Goal: Information Seeking & Learning: Check status

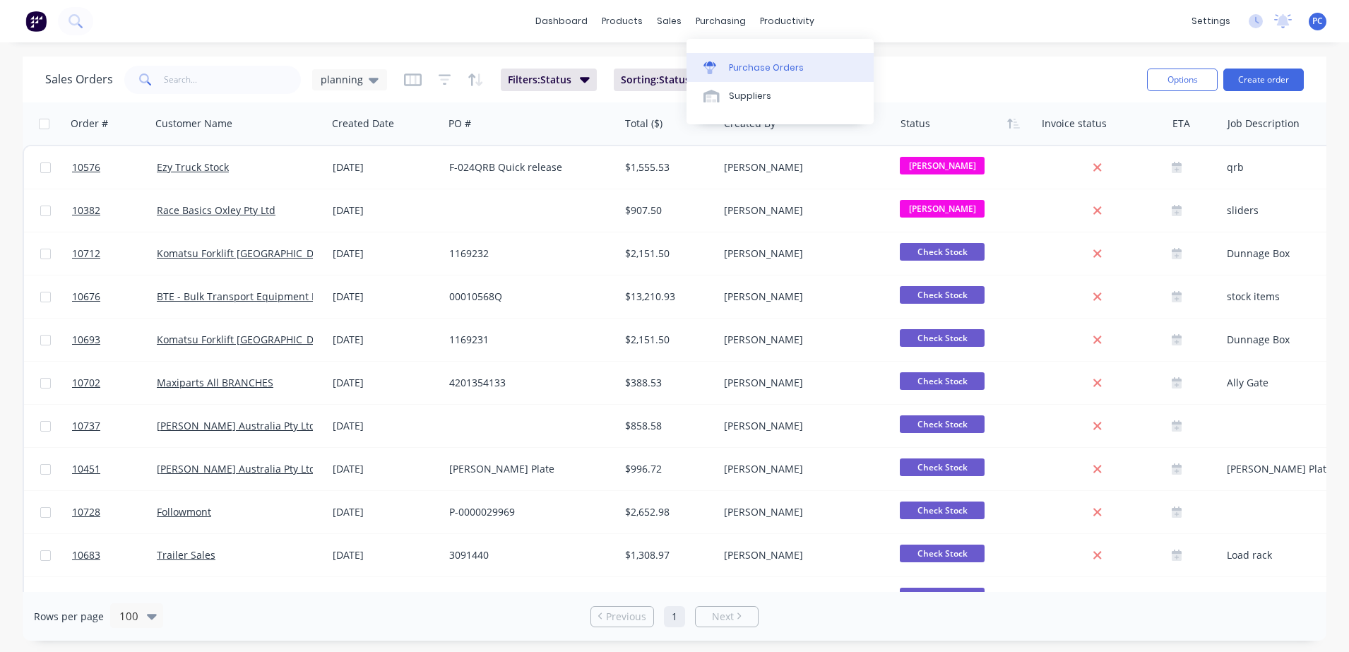
click at [710, 64] on icon at bounding box center [709, 63] width 13 height 5
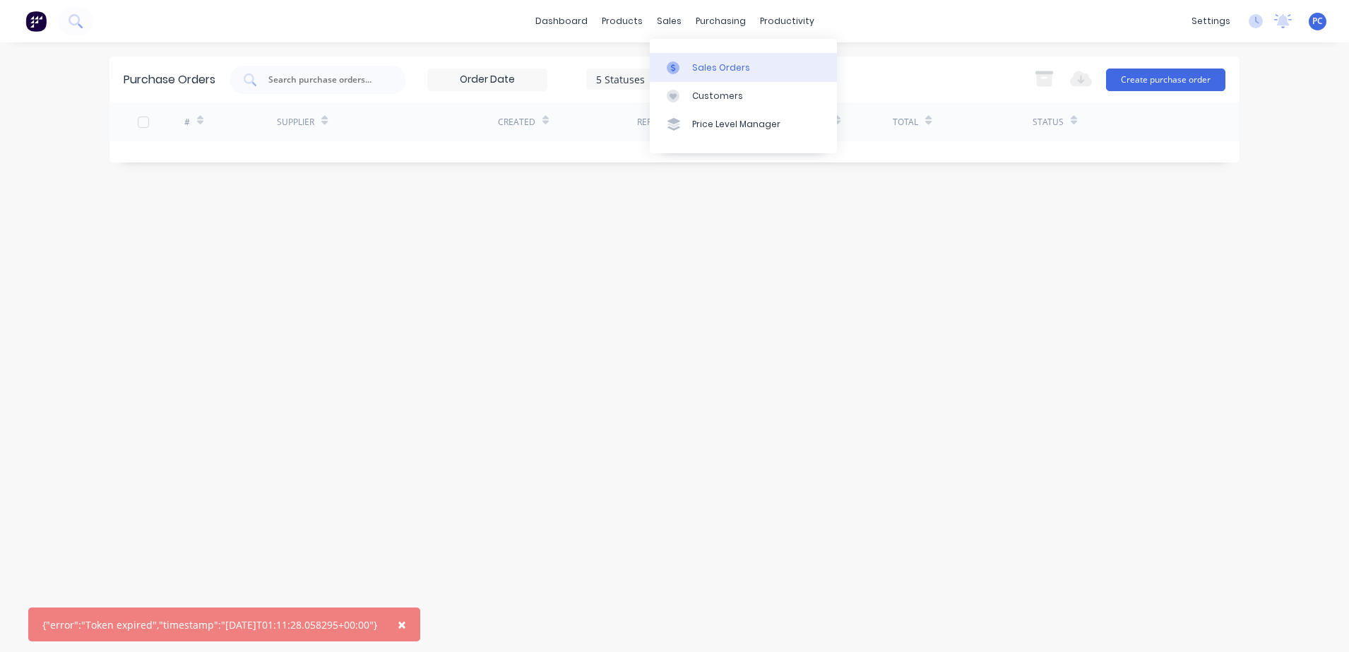
click at [696, 59] on link "Sales Orders" at bounding box center [743, 67] width 187 height 28
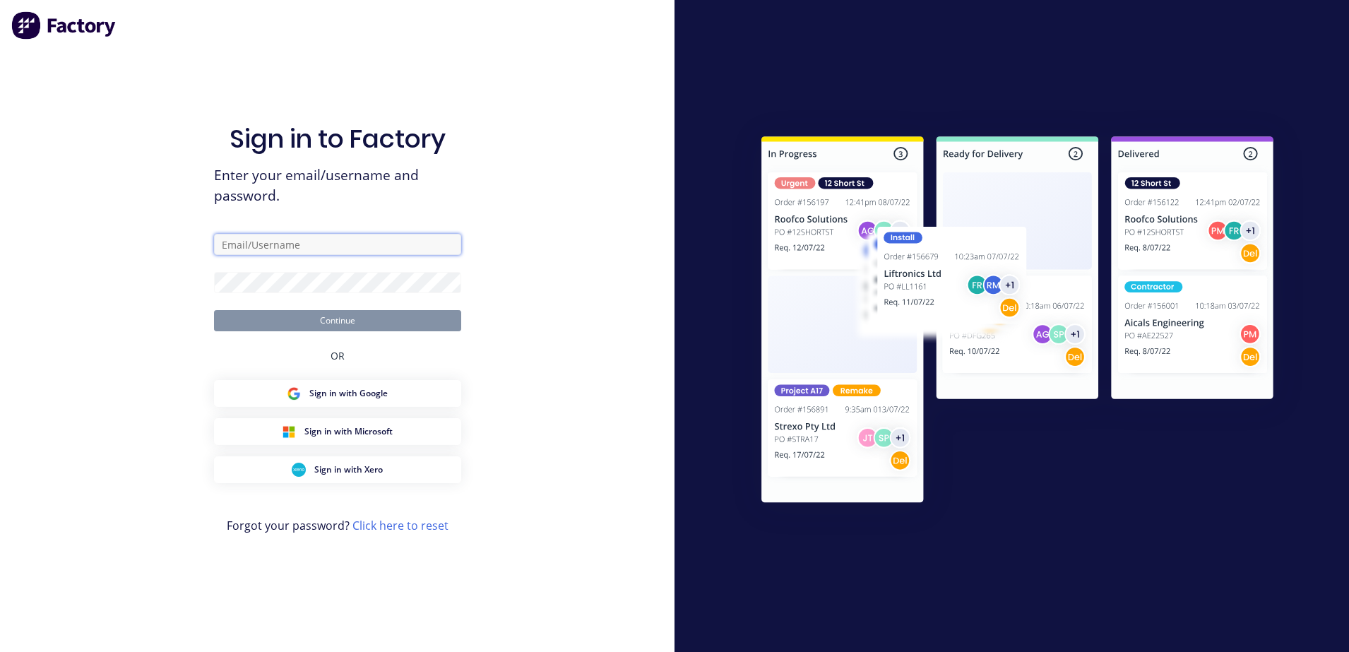
type input "[EMAIL_ADDRESS][DOMAIN_NAME]"
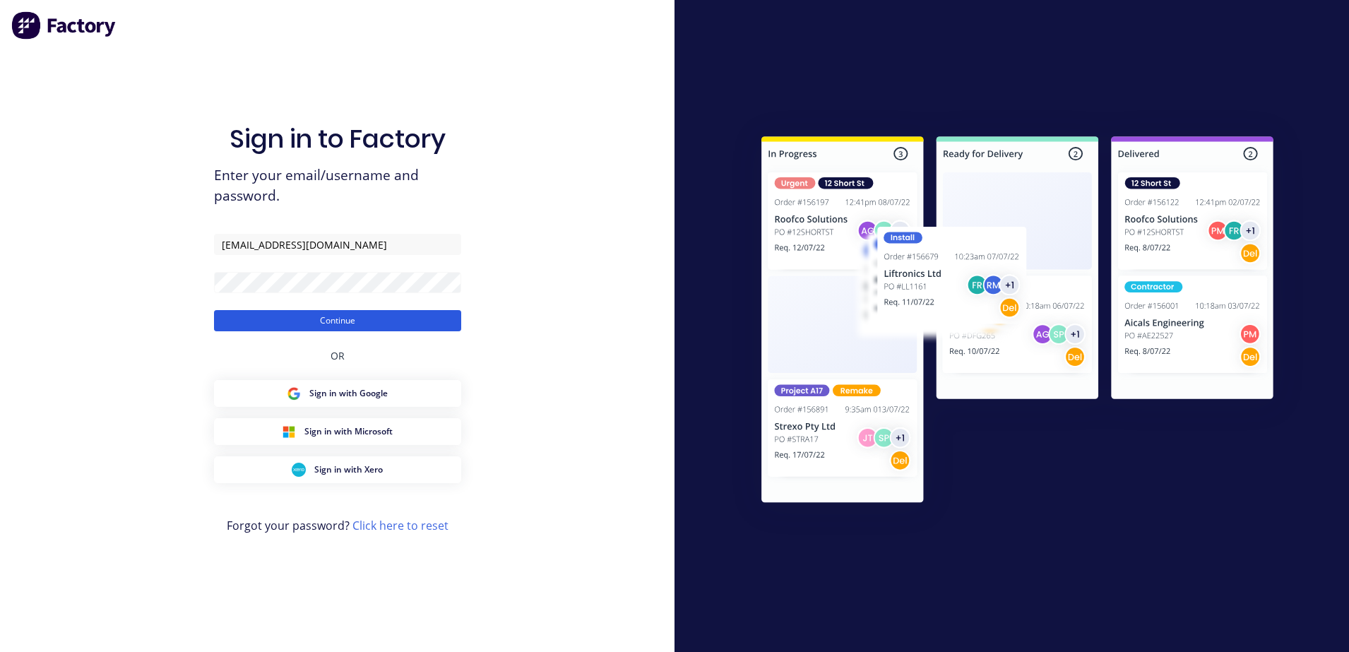
click at [355, 322] on button "Continue" at bounding box center [337, 320] width 247 height 21
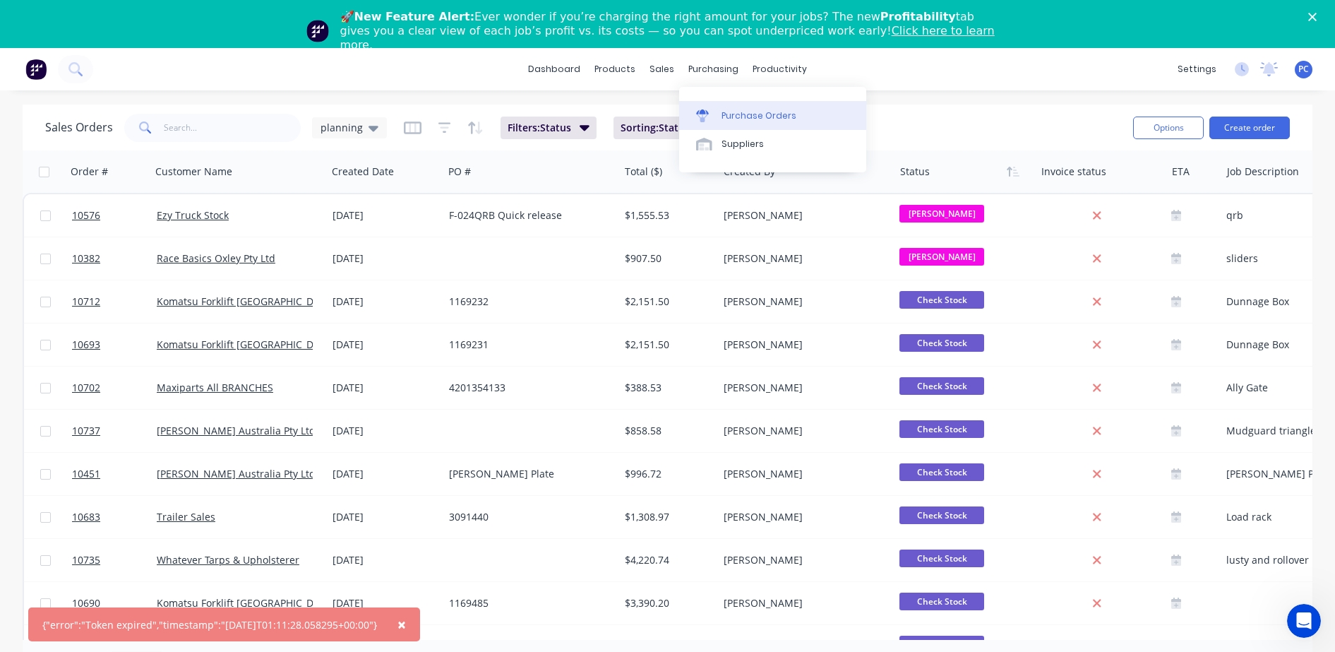
click at [713, 112] on div at bounding box center [706, 115] width 21 height 13
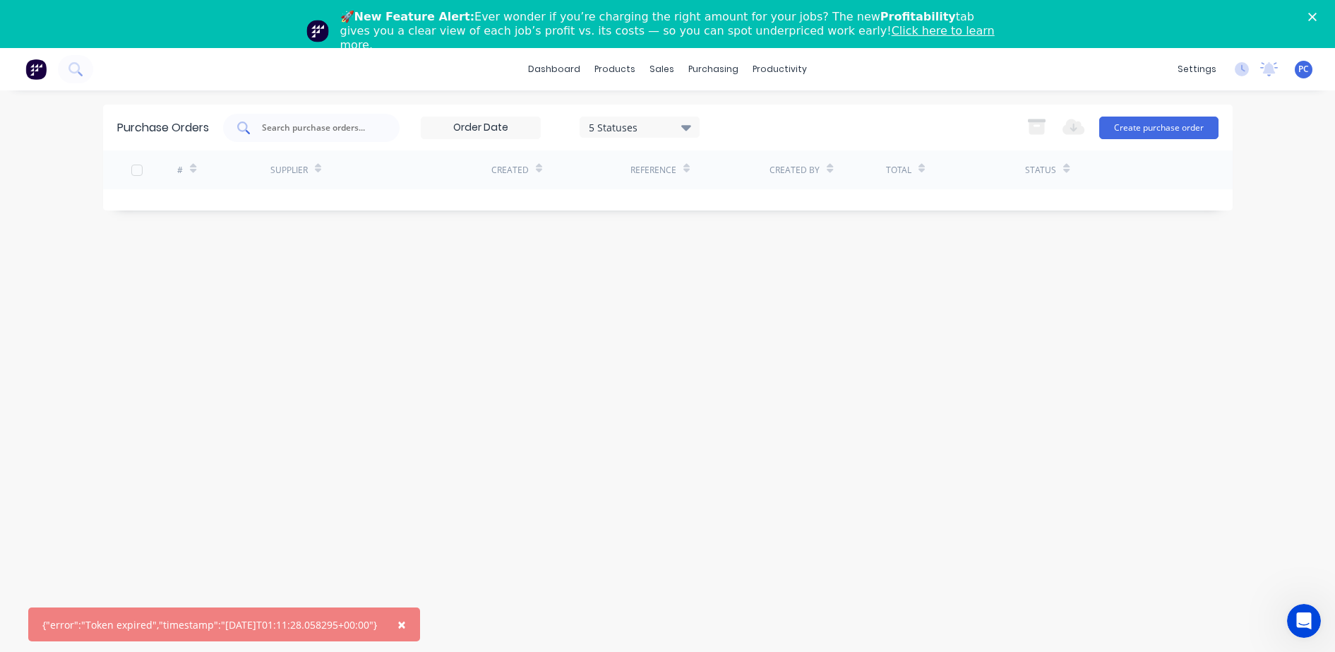
click at [307, 123] on input "text" at bounding box center [319, 128] width 117 height 14
type input "premier"
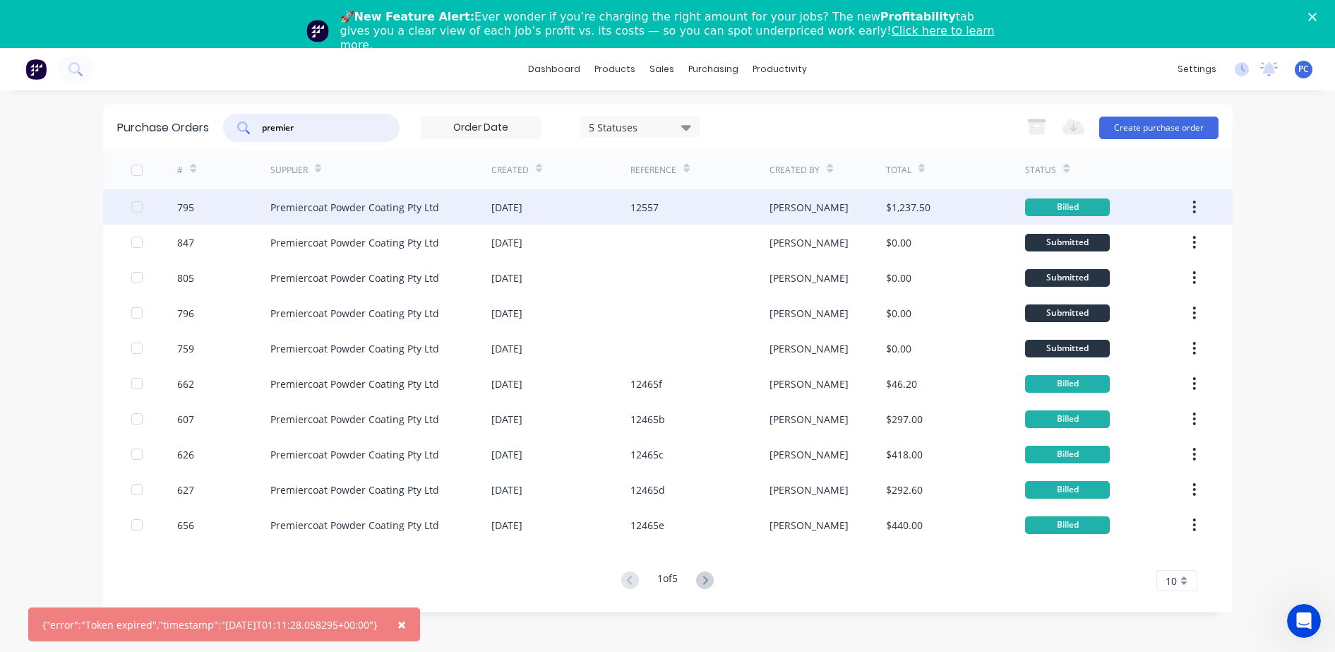
click at [374, 213] on div "Premiercoat Powder Coating Pty Ltd" at bounding box center [354, 207] width 169 height 15
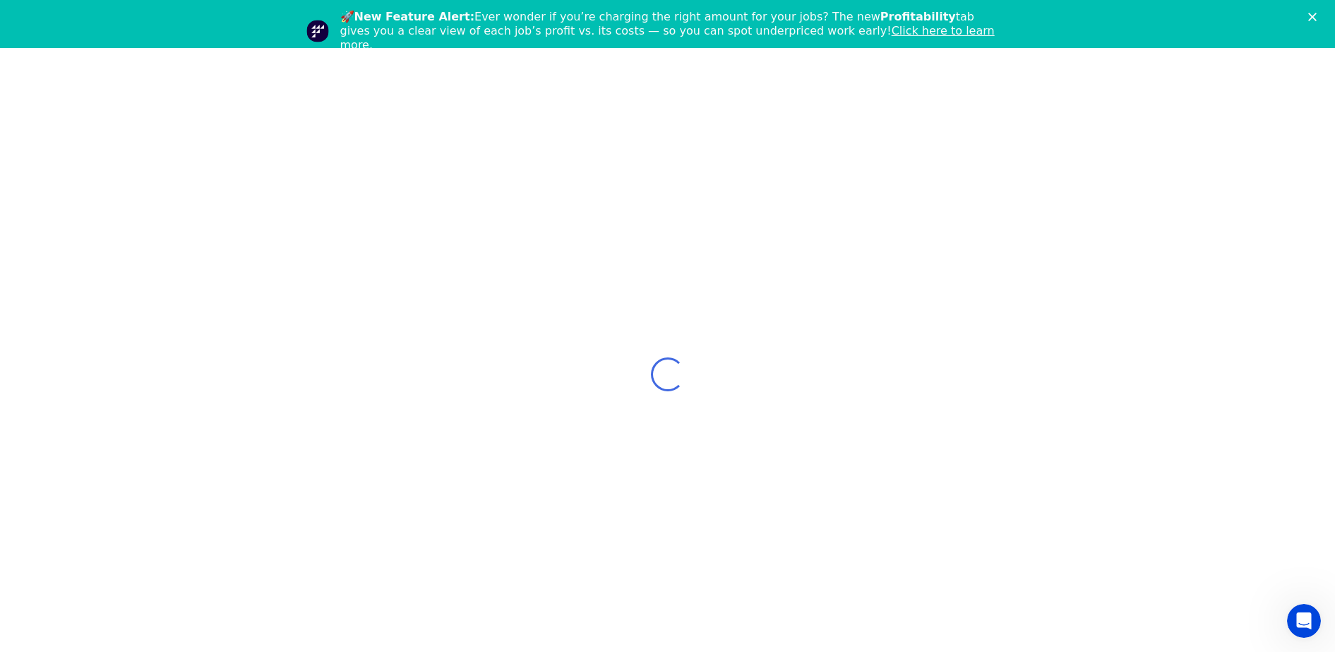
click at [374, 213] on div "Loading..." at bounding box center [667, 374] width 1335 height 652
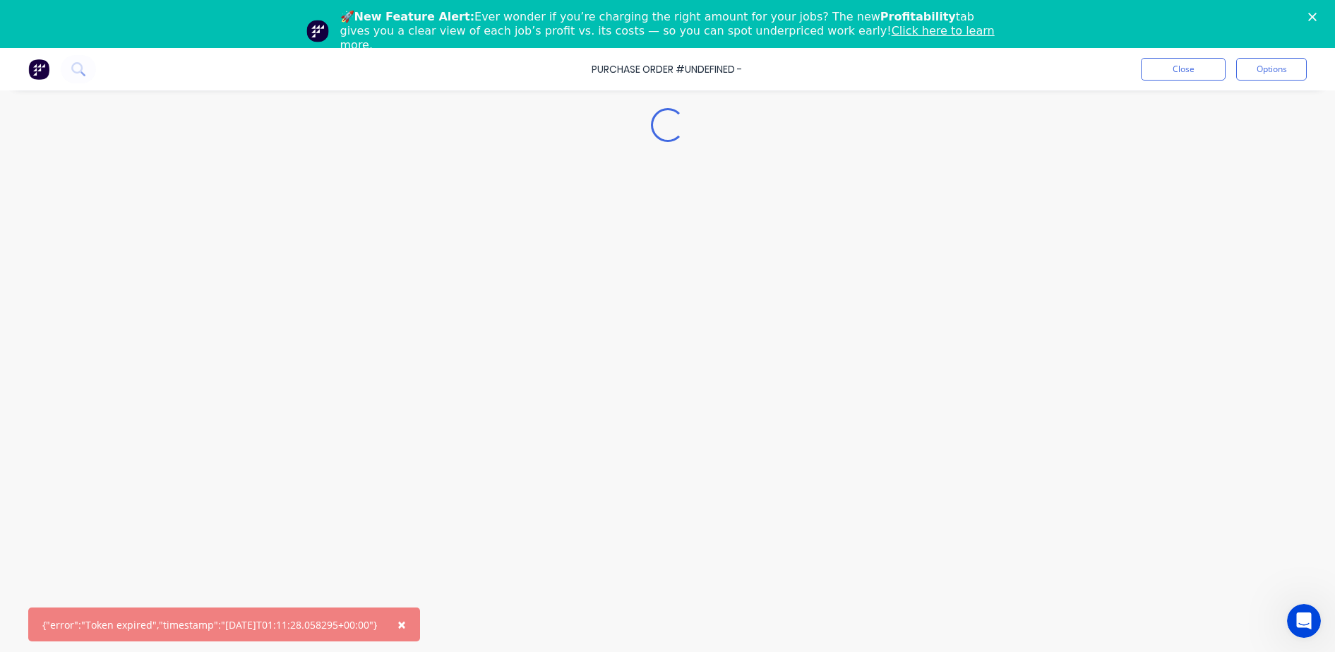
click at [406, 629] on span "×" at bounding box center [402, 624] width 8 height 20
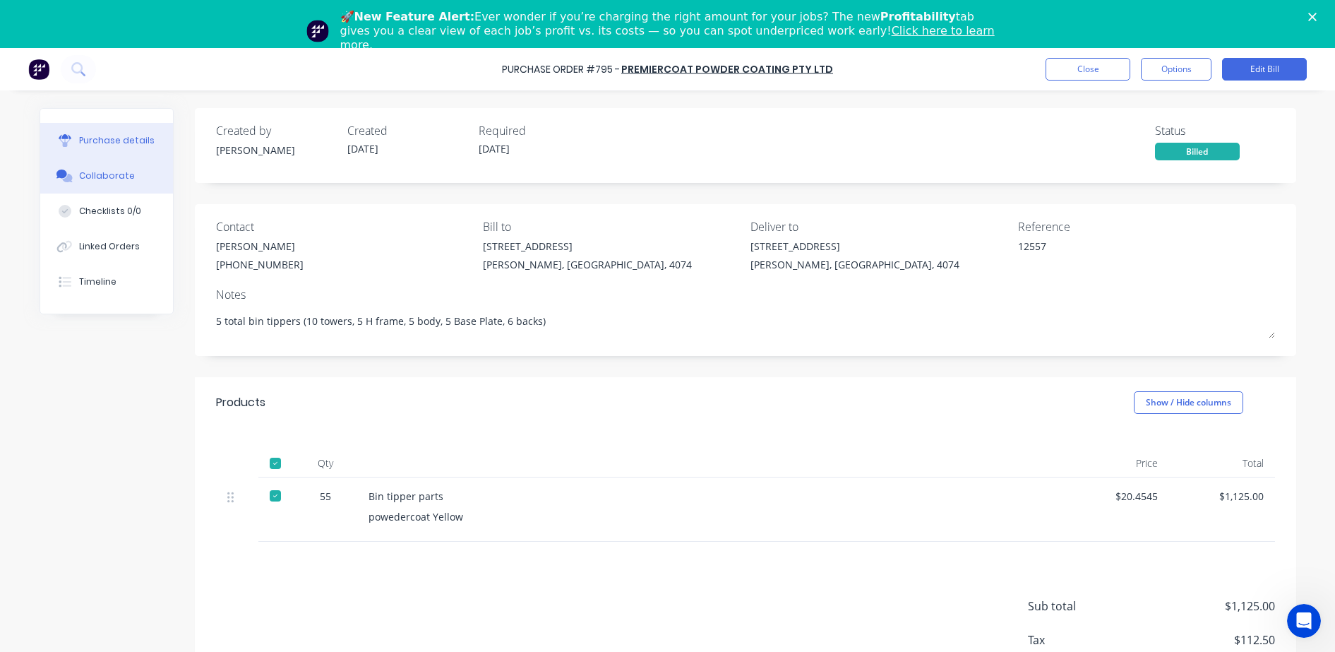
click at [83, 186] on button "Collaborate" at bounding box center [106, 175] width 133 height 35
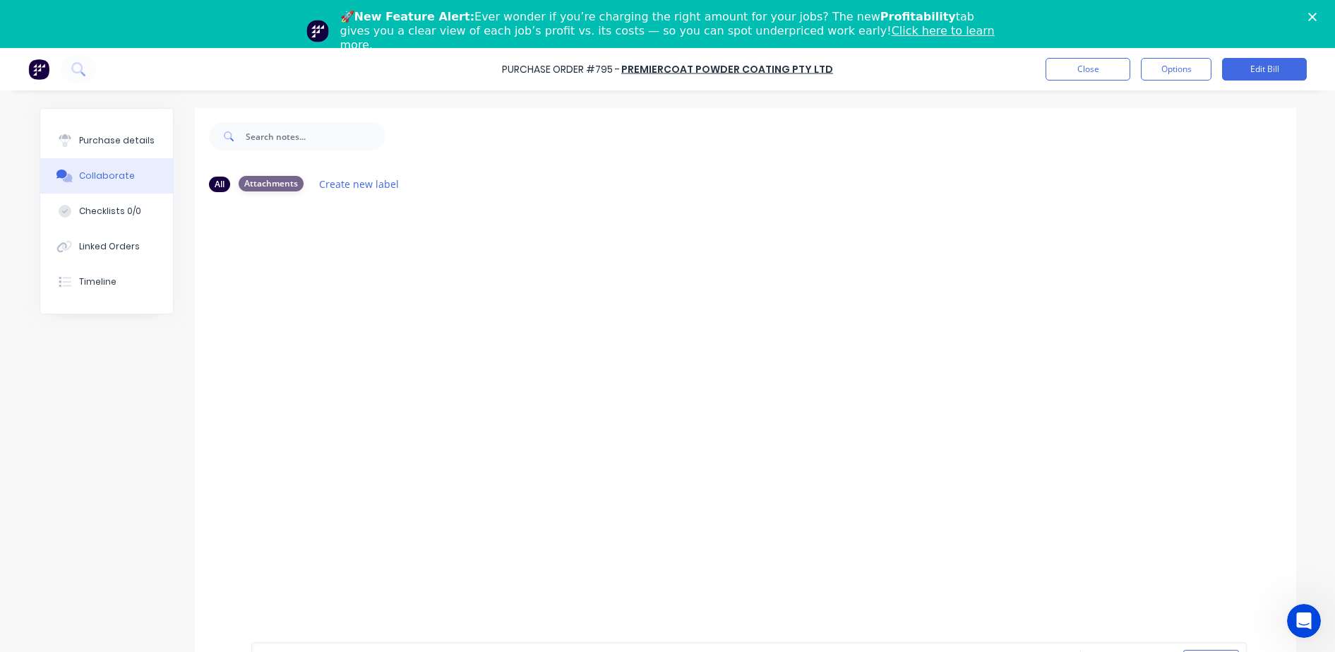
click at [257, 183] on div "Attachments" at bounding box center [271, 184] width 65 height 16
click at [91, 131] on button "Purchase details" at bounding box center [106, 140] width 133 height 35
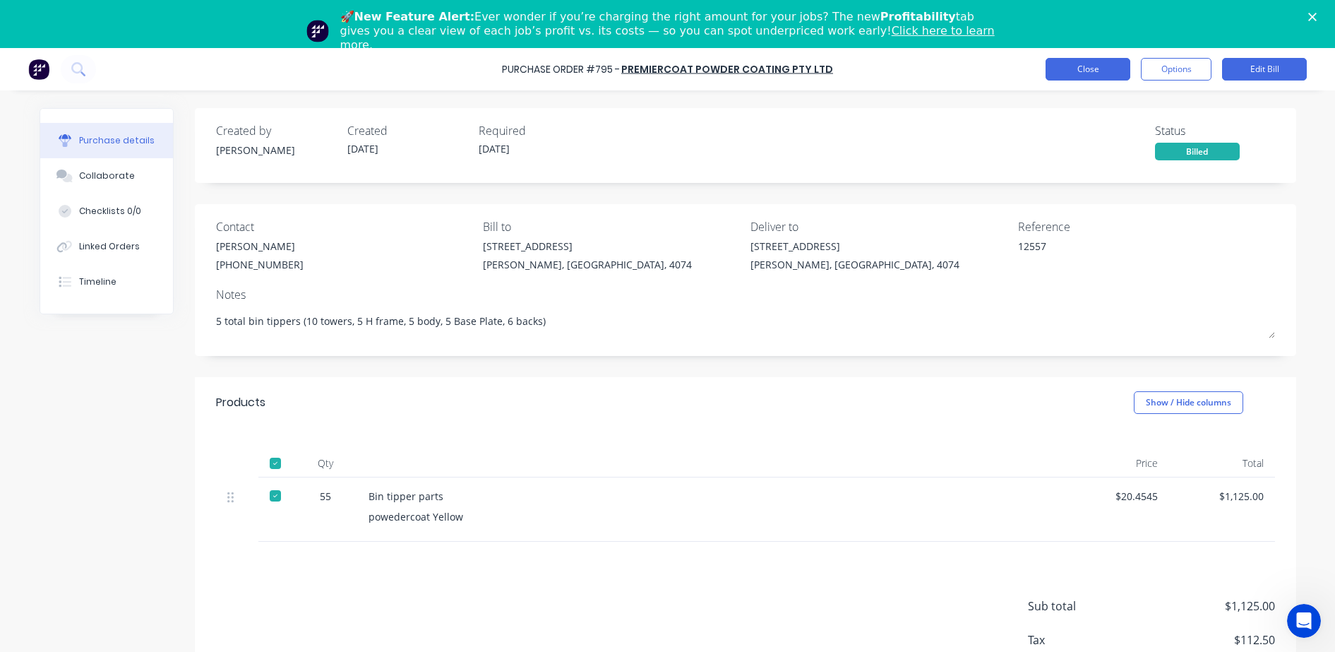
click at [1073, 73] on button "Close" at bounding box center [1088, 69] width 85 height 23
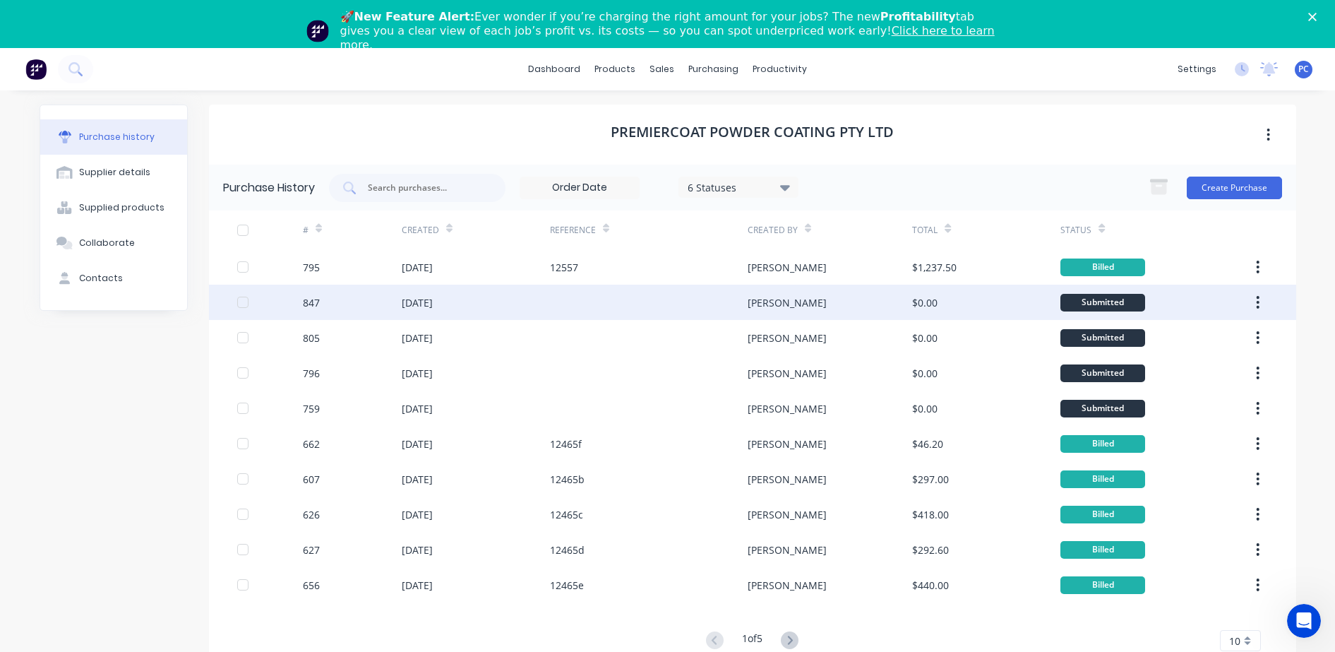
click at [359, 301] on div "847" at bounding box center [352, 302] width 99 height 35
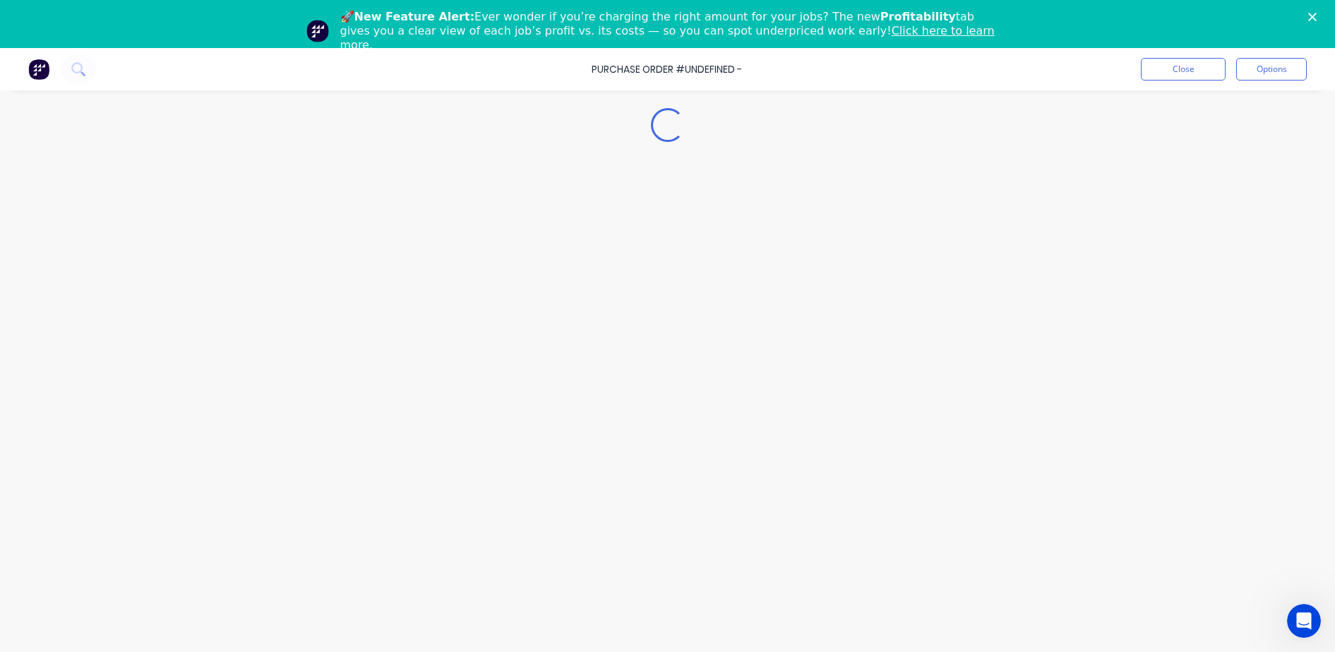
click at [359, 301] on div "Loading..." at bounding box center [667, 352] width 1285 height 581
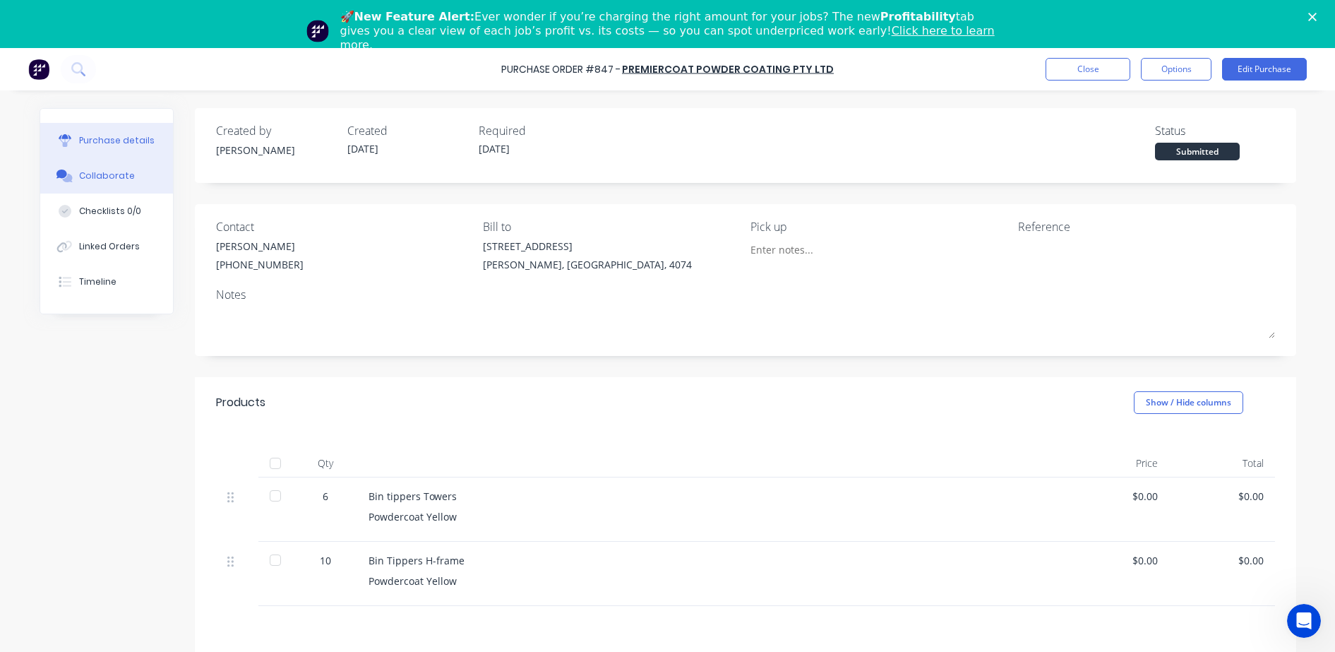
click at [79, 175] on div "Collaborate" at bounding box center [107, 175] width 56 height 13
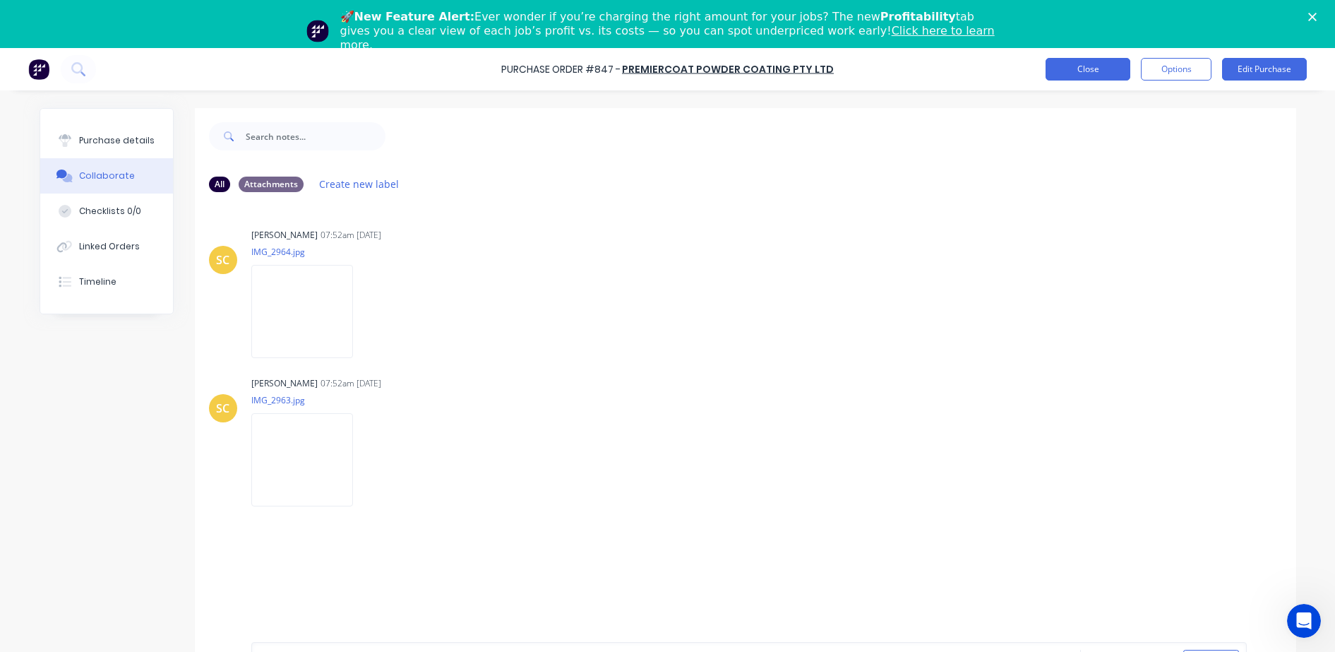
click at [1068, 71] on button "Close" at bounding box center [1088, 69] width 85 height 23
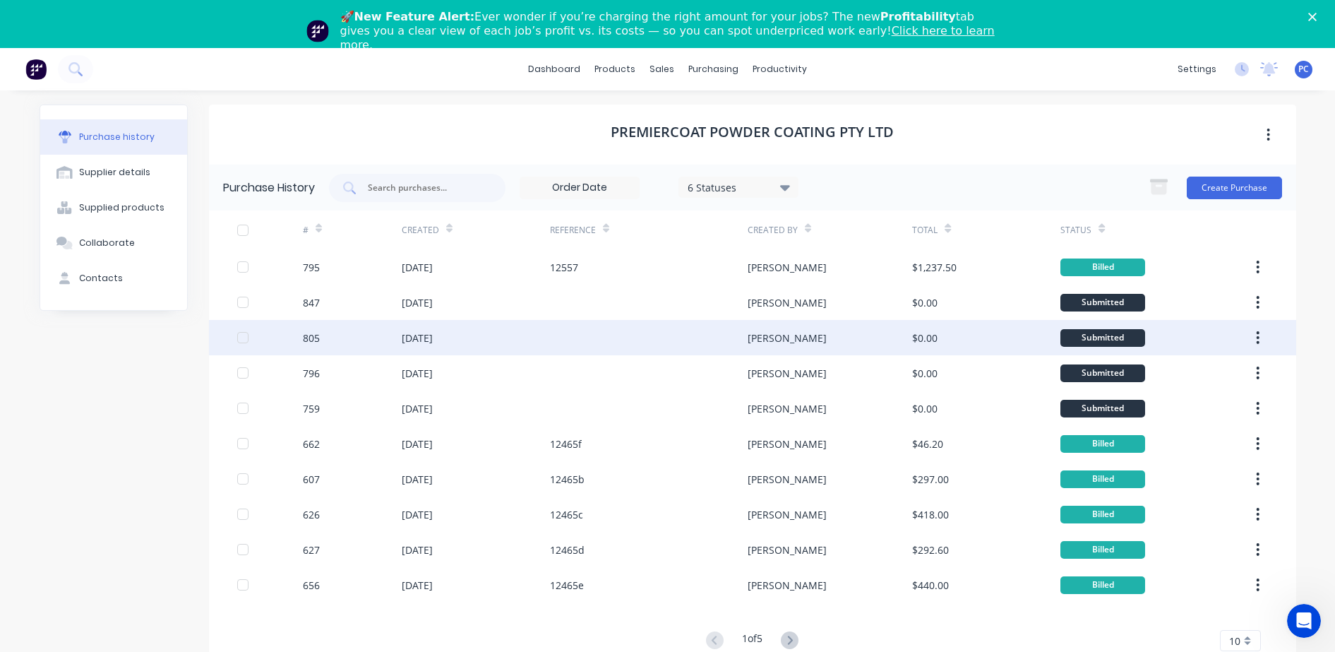
click at [379, 337] on div "805" at bounding box center [352, 337] width 99 height 35
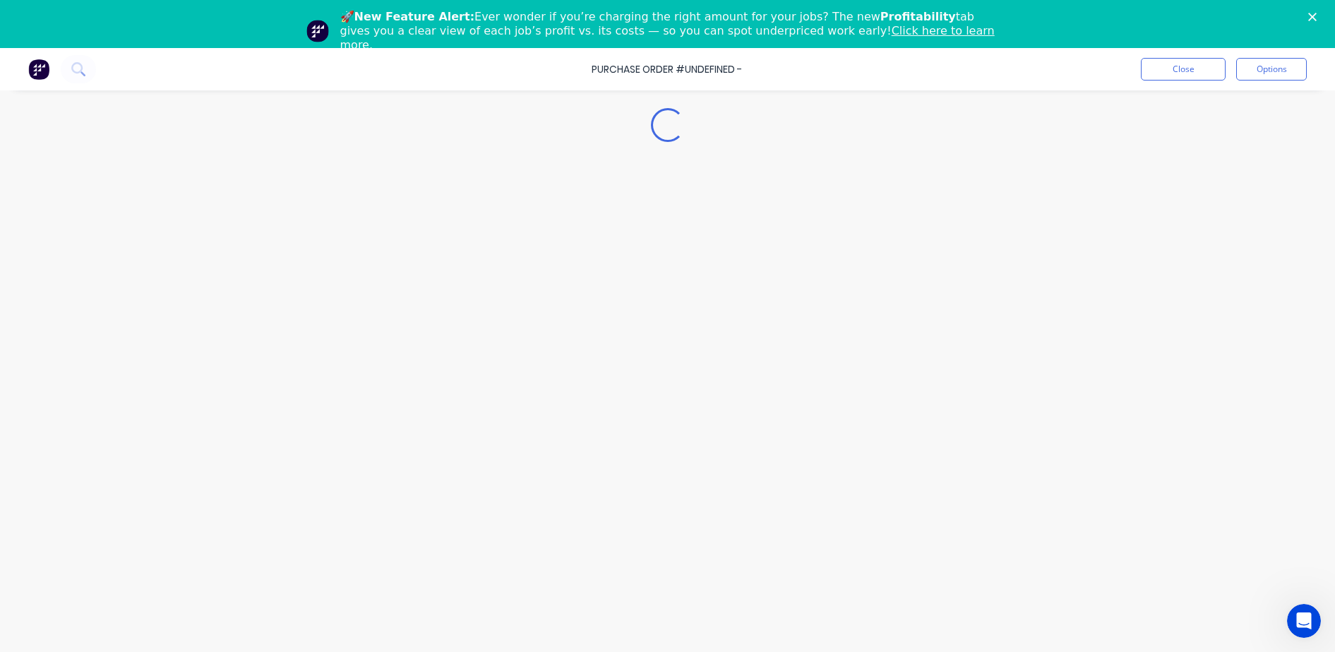
click at [379, 337] on div "Loading..." at bounding box center [667, 352] width 1285 height 581
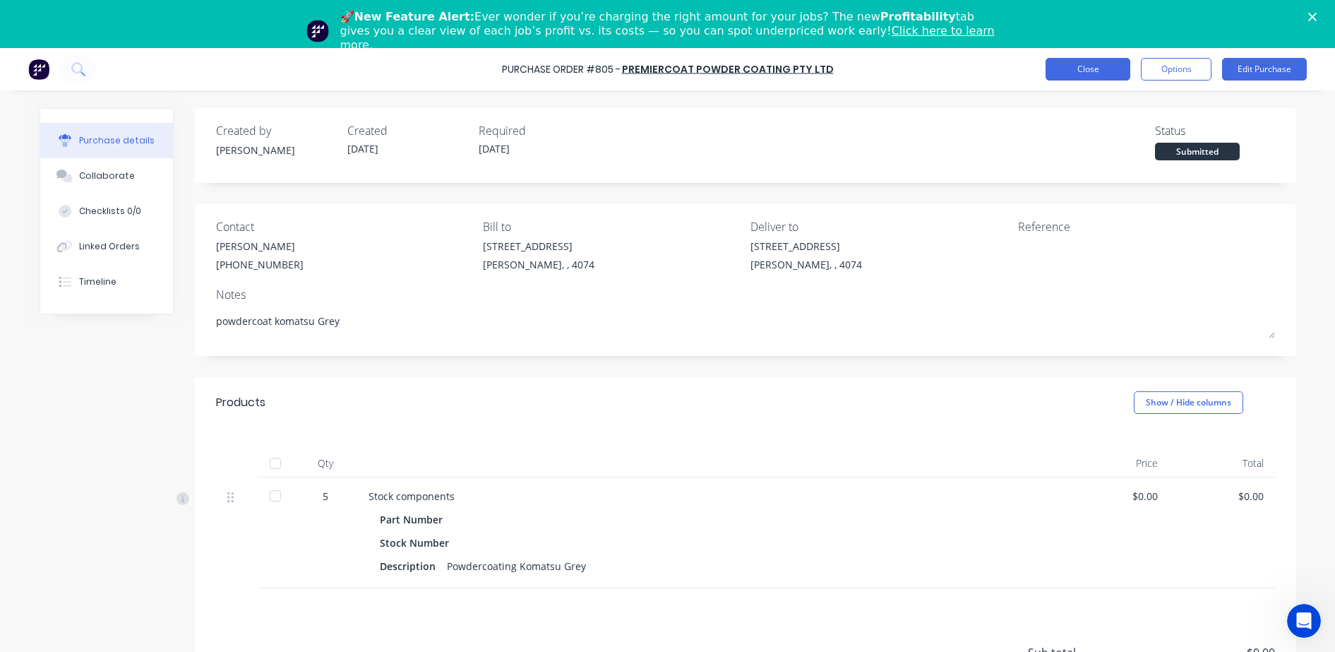
click at [1095, 69] on button "Close" at bounding box center [1088, 69] width 85 height 23
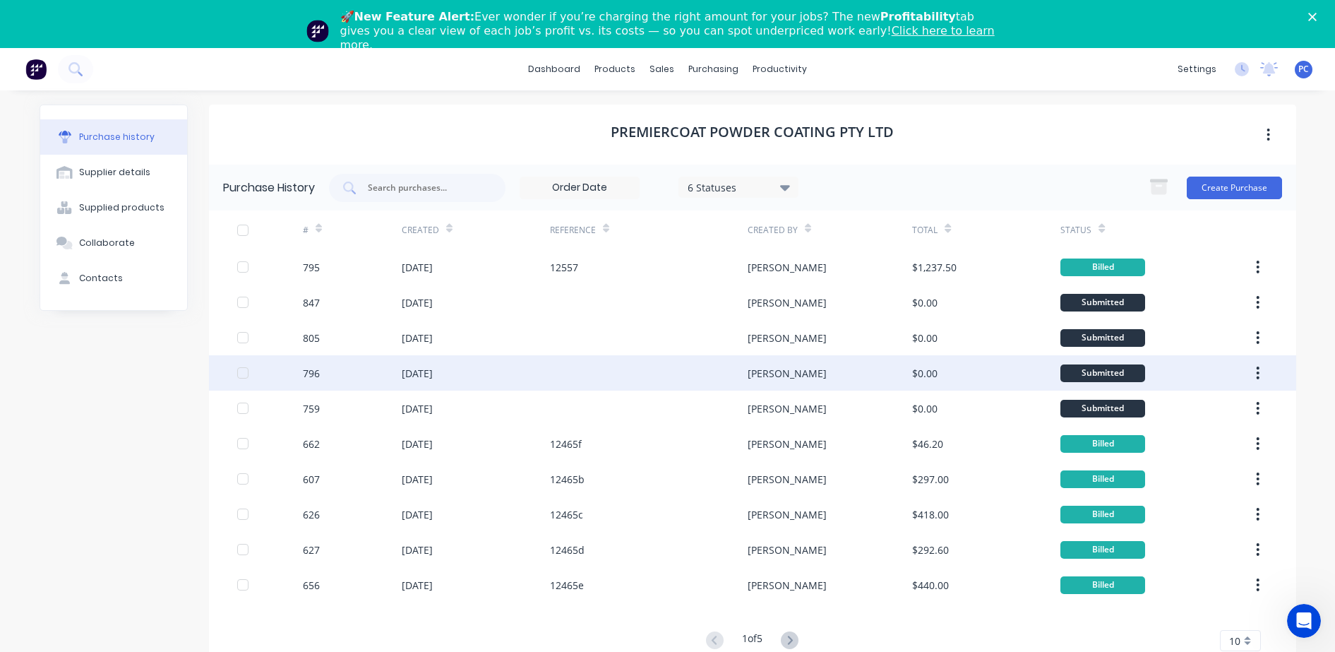
click at [500, 376] on div "[DATE]" at bounding box center [476, 372] width 148 height 35
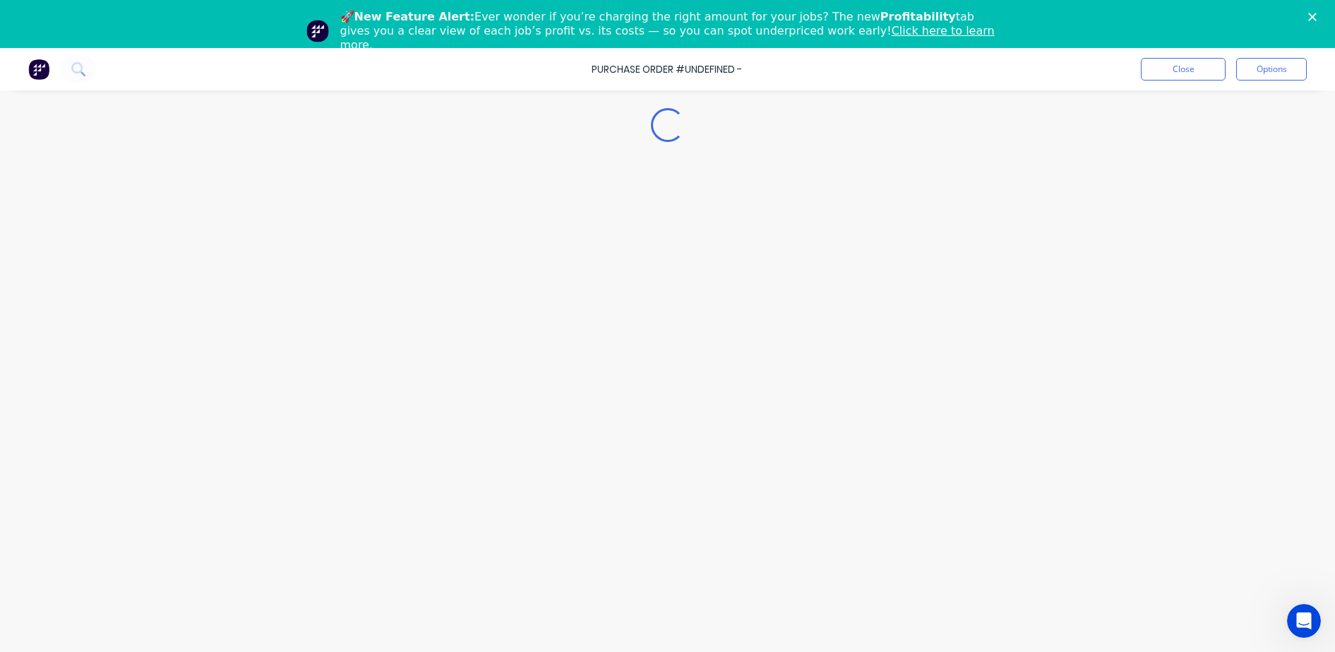
click at [500, 376] on div "Loading..." at bounding box center [667, 352] width 1285 height 581
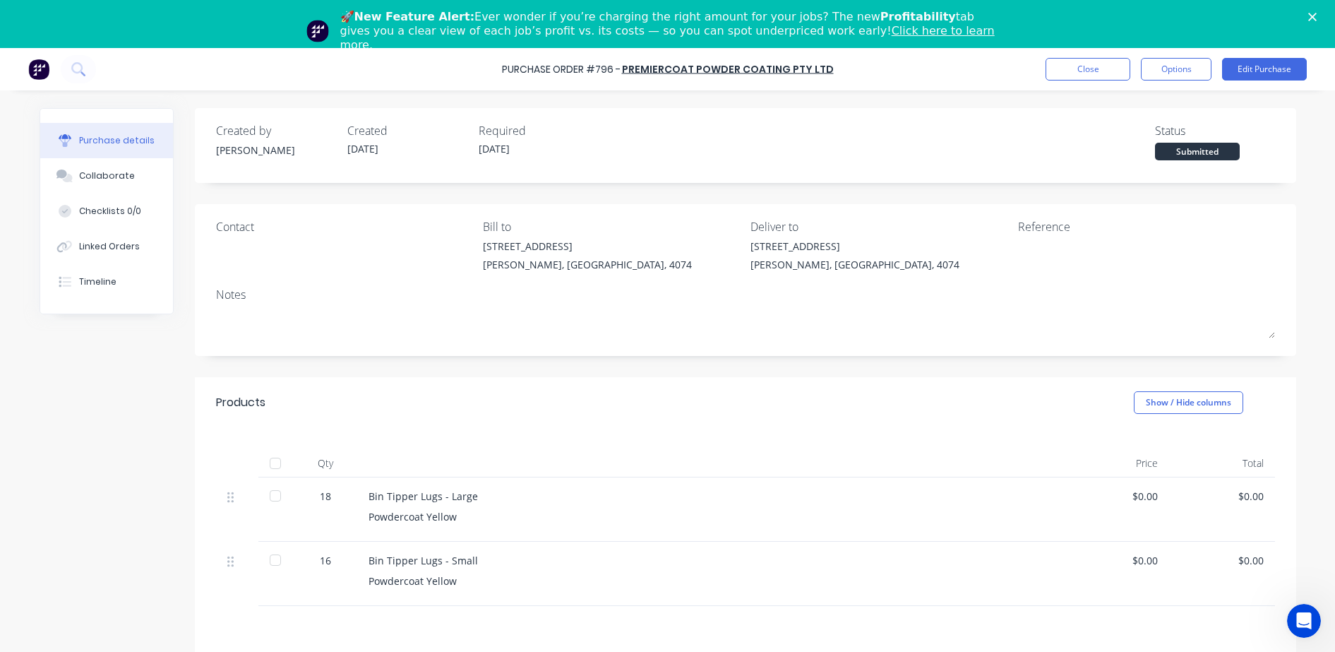
click at [97, 403] on div "Created by [PERSON_NAME] Created [DATE] Required [DATE] Status Submitted Contac…" at bounding box center [668, 450] width 1257 height 685
click at [79, 176] on div "Collaborate" at bounding box center [107, 175] width 56 height 13
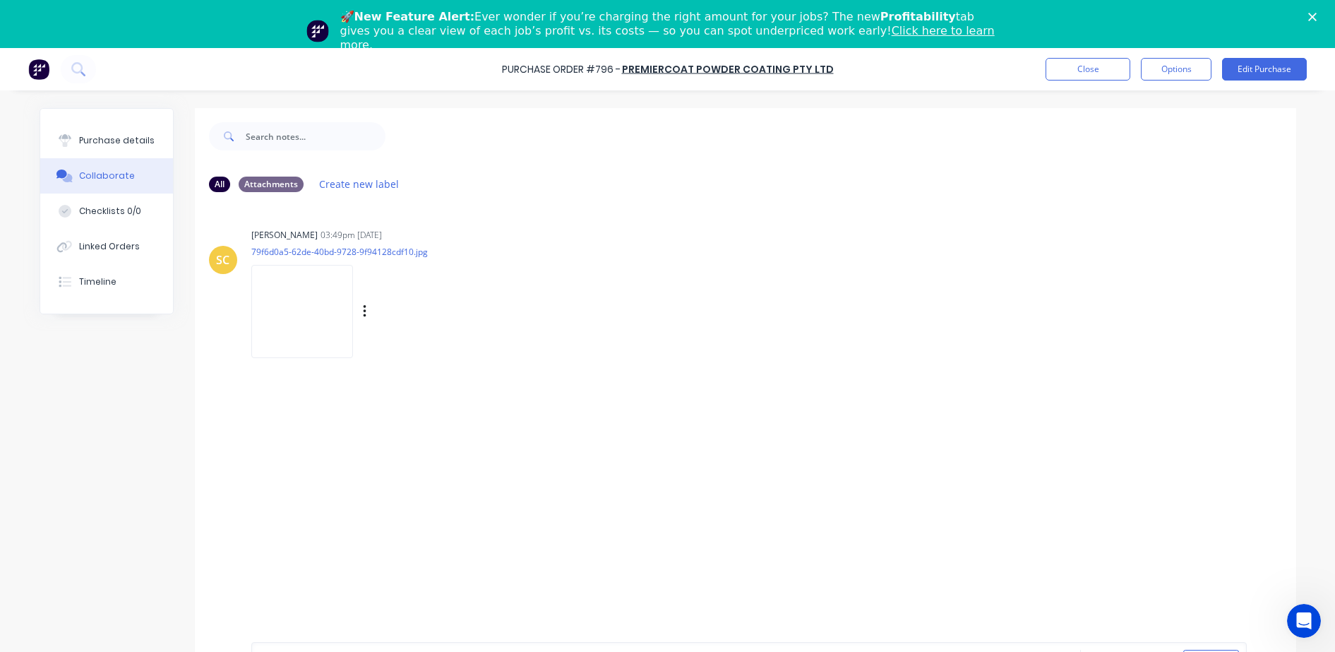
click at [309, 298] on img at bounding box center [302, 311] width 102 height 93
click at [114, 147] on button "Purchase details" at bounding box center [106, 140] width 133 height 35
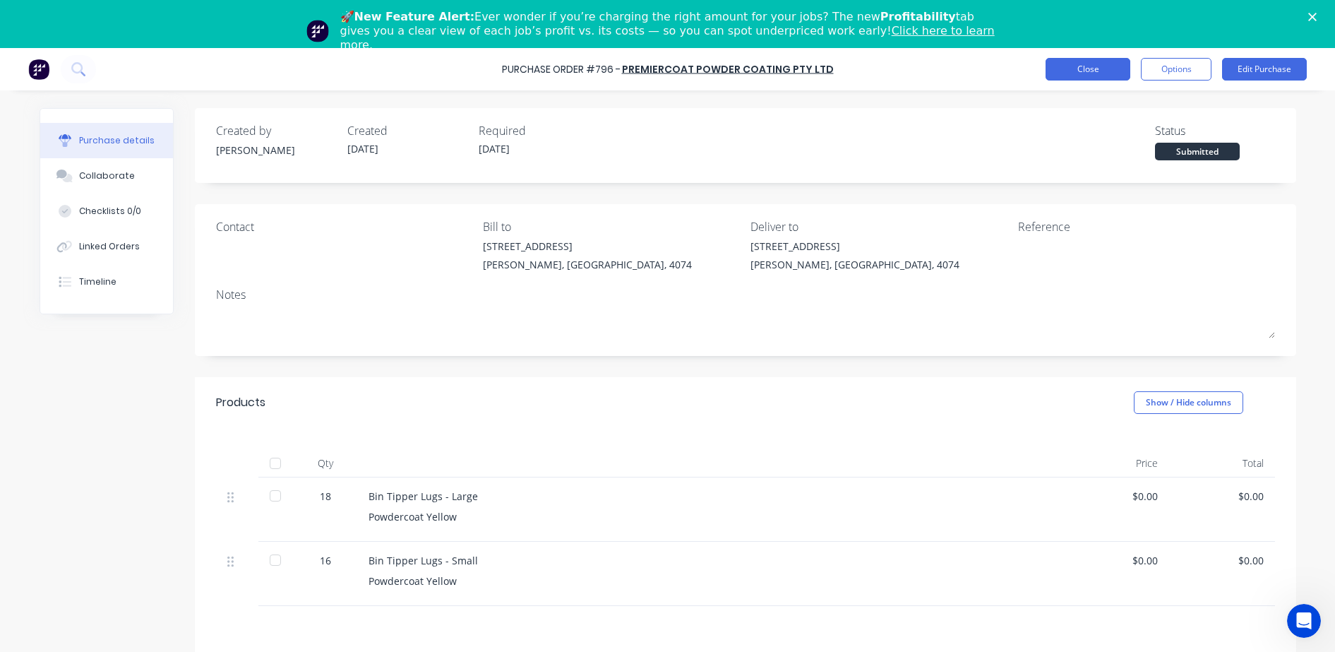
click at [1126, 70] on button "Close" at bounding box center [1088, 69] width 85 height 23
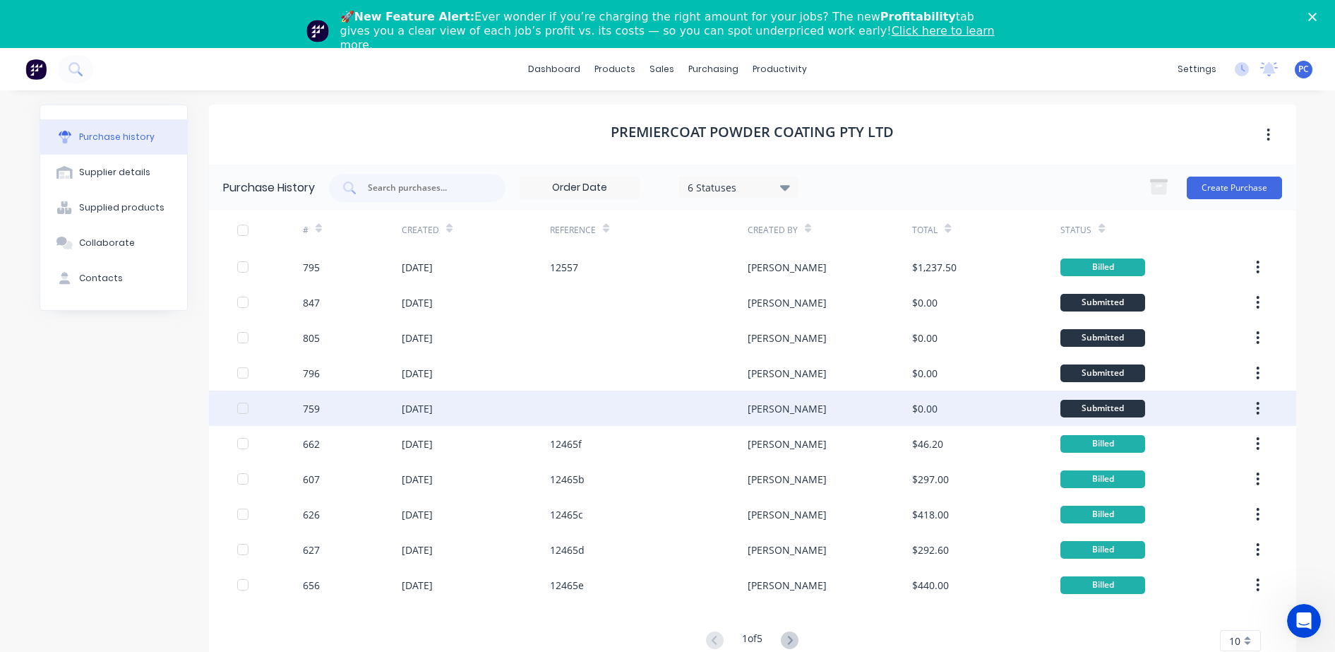
click at [480, 407] on div "[DATE]" at bounding box center [476, 408] width 148 height 35
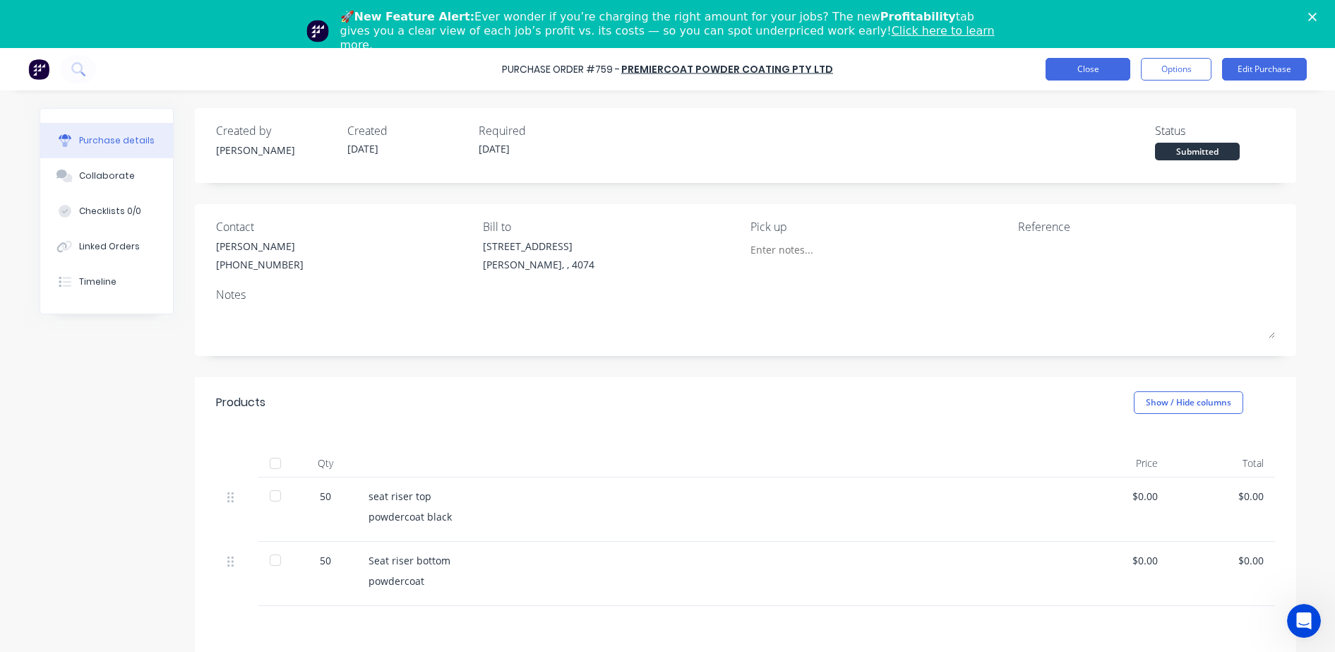
click at [1072, 72] on button "Close" at bounding box center [1088, 69] width 85 height 23
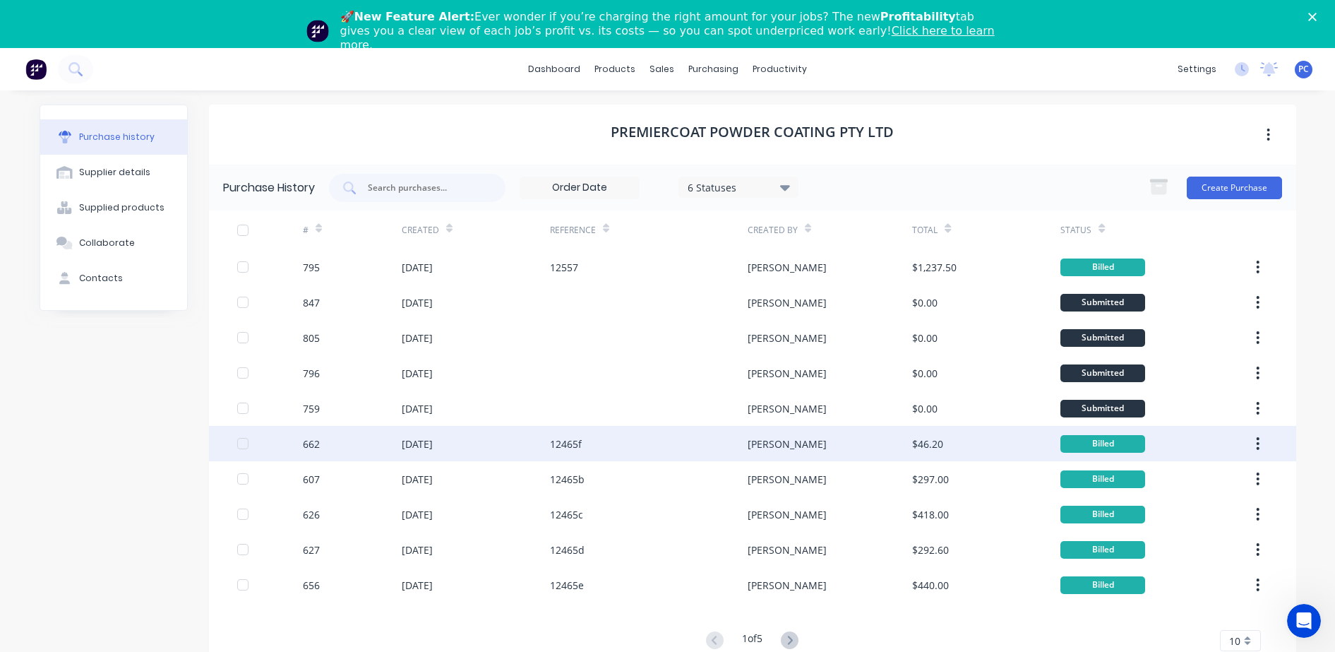
click at [522, 451] on div "[DATE]" at bounding box center [476, 443] width 148 height 35
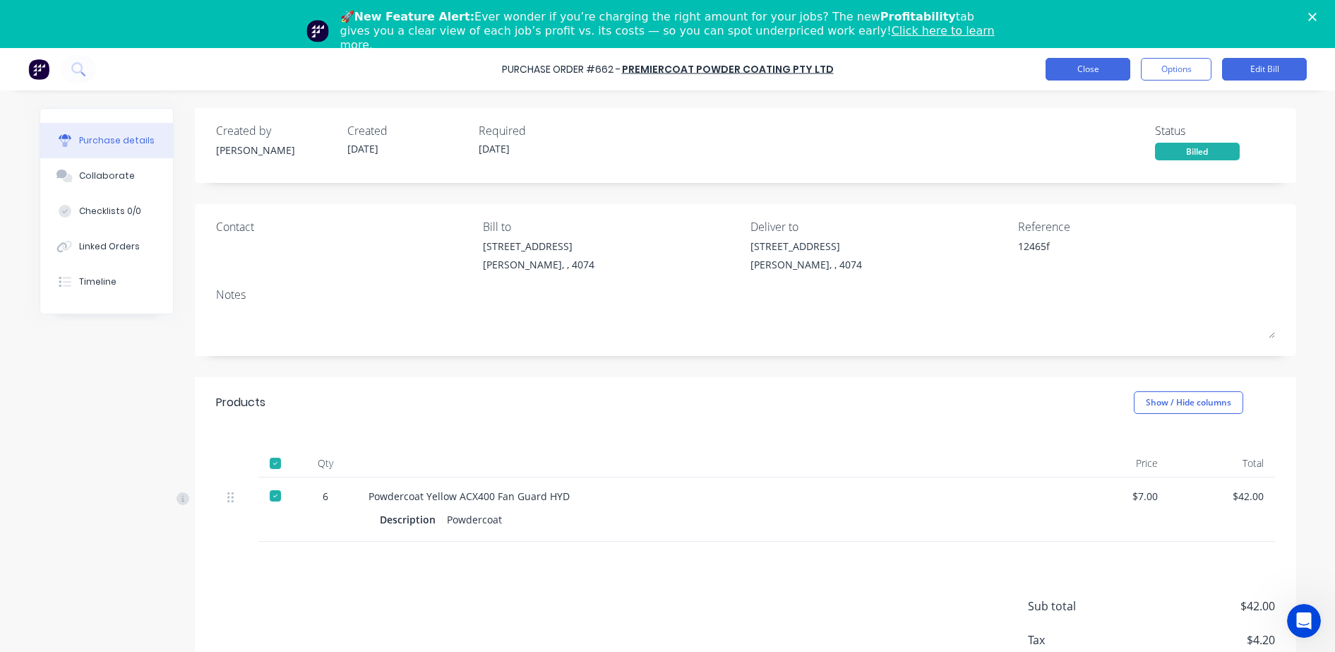
click at [1094, 58] on button "Close" at bounding box center [1088, 69] width 85 height 23
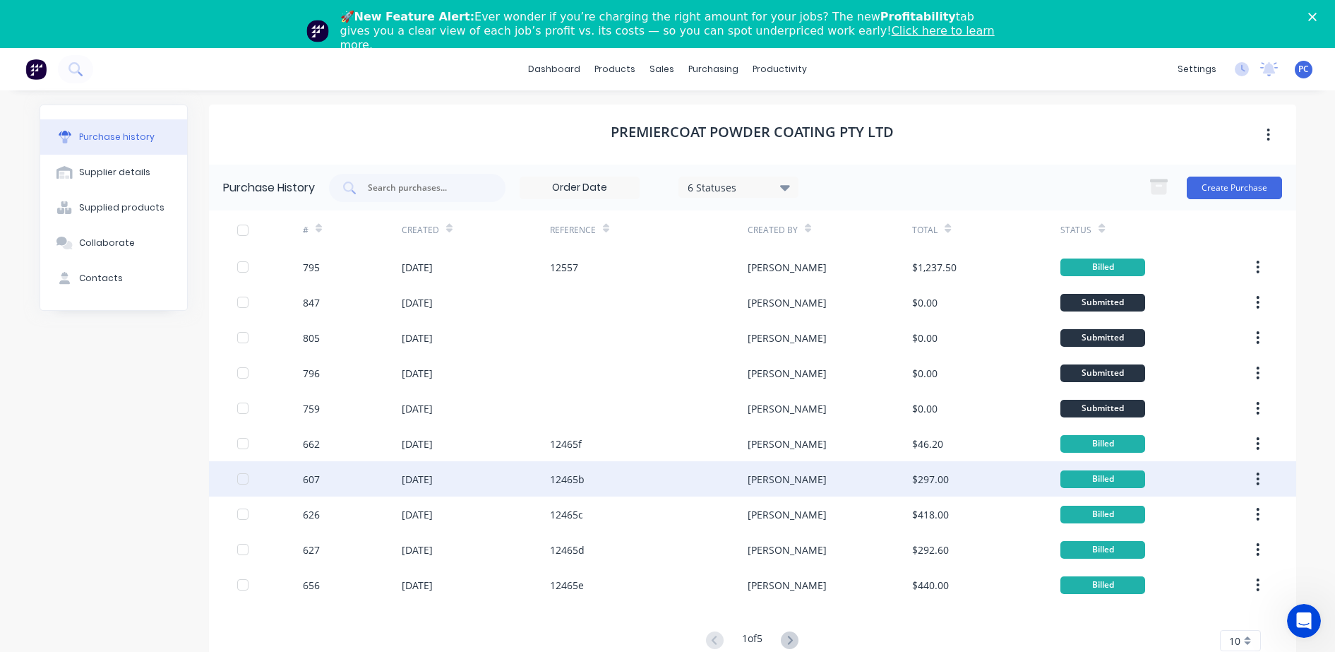
click at [484, 482] on div "[DATE]" at bounding box center [476, 478] width 148 height 35
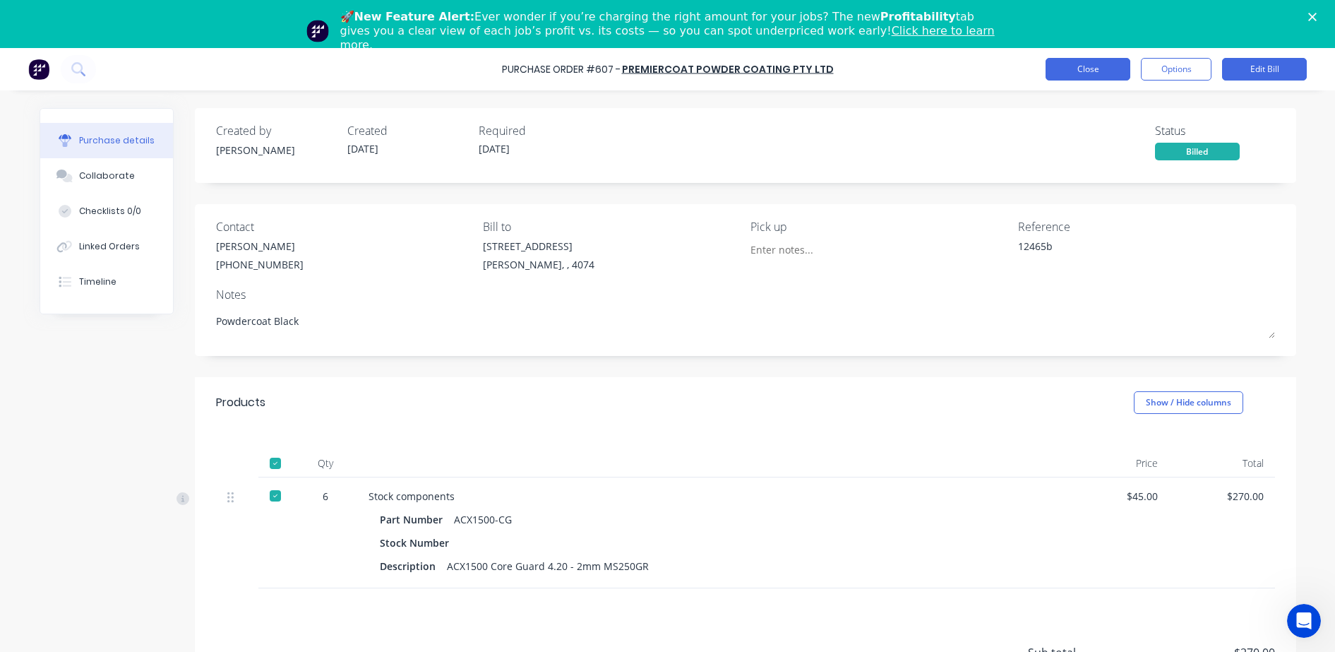
click at [1119, 66] on button "Close" at bounding box center [1088, 69] width 85 height 23
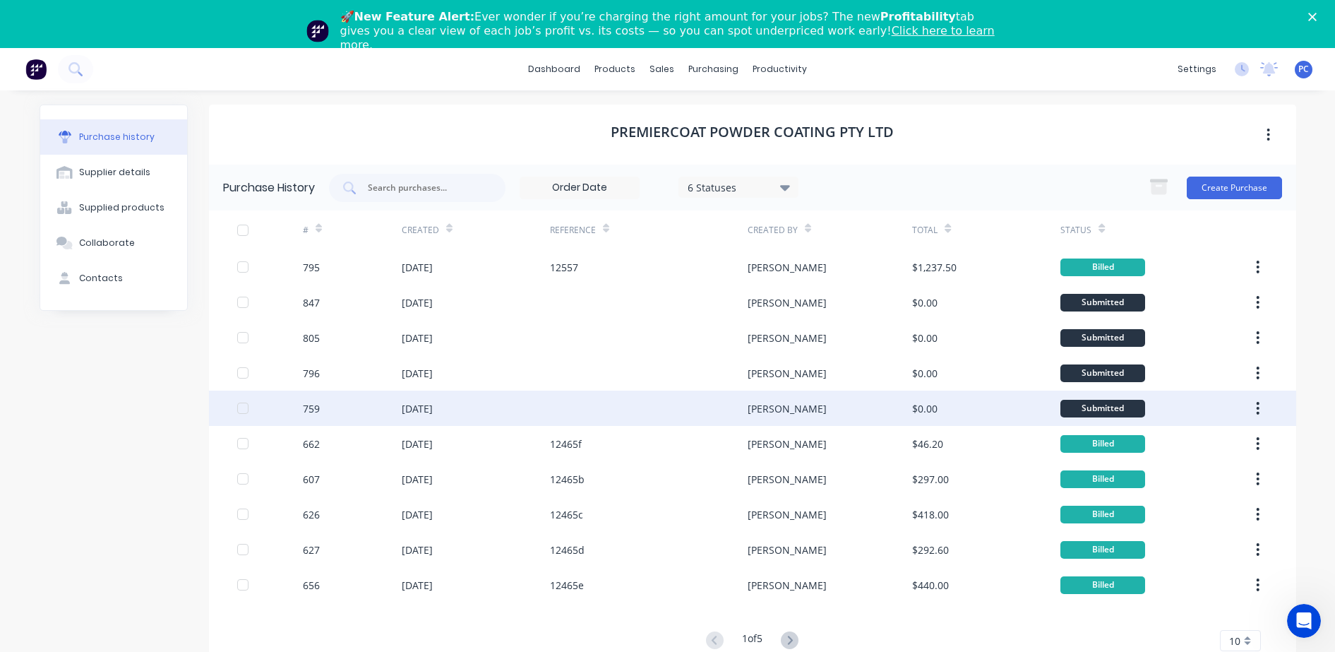
click at [479, 410] on div "[DATE]" at bounding box center [476, 408] width 148 height 35
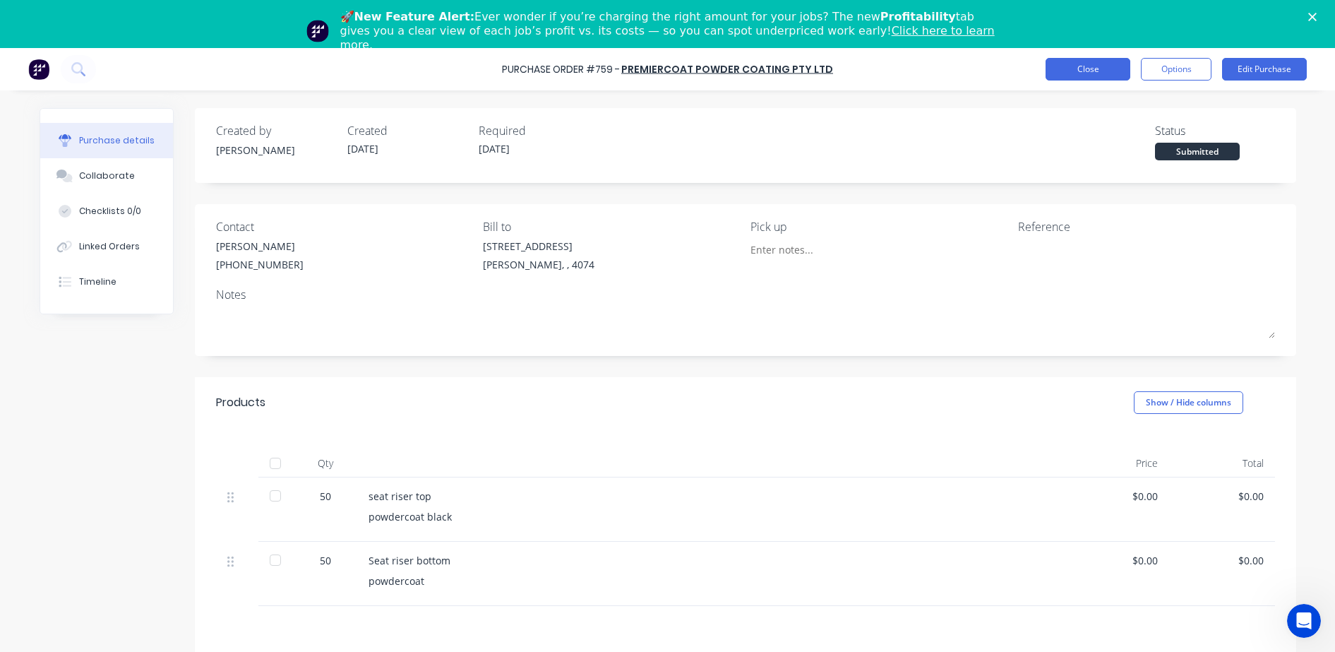
click at [1085, 68] on button "Close" at bounding box center [1088, 69] width 85 height 23
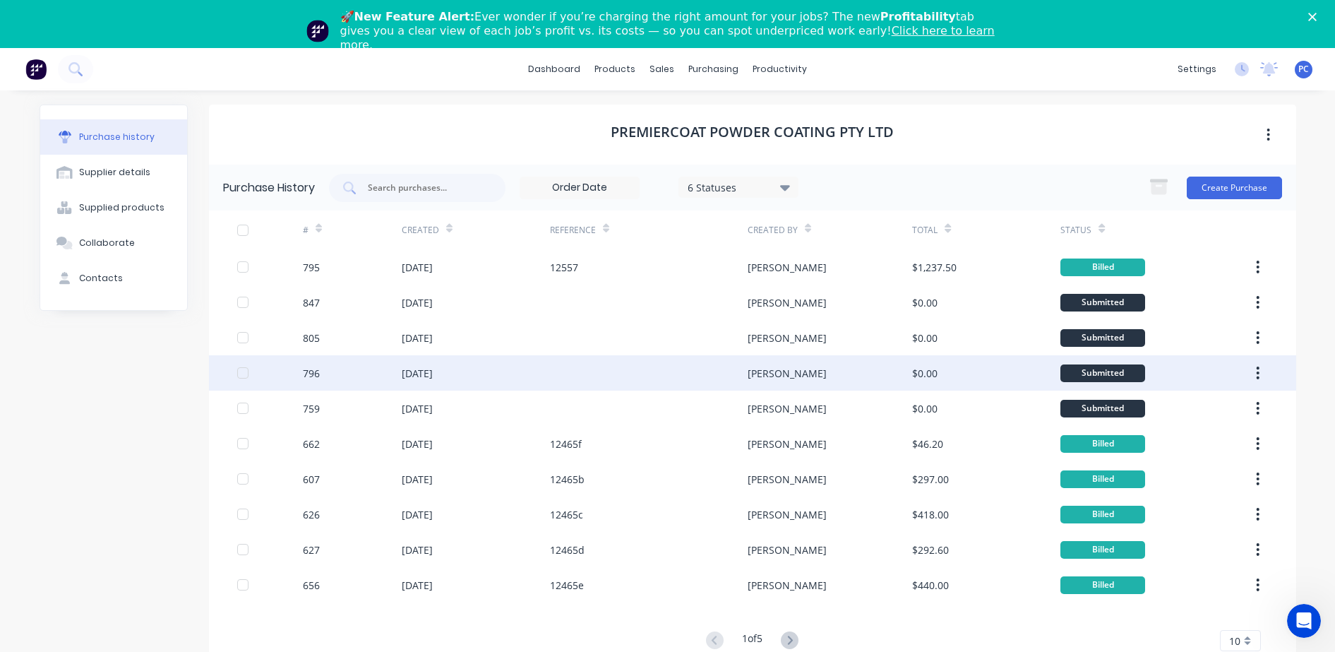
click at [550, 376] on div at bounding box center [649, 372] width 198 height 35
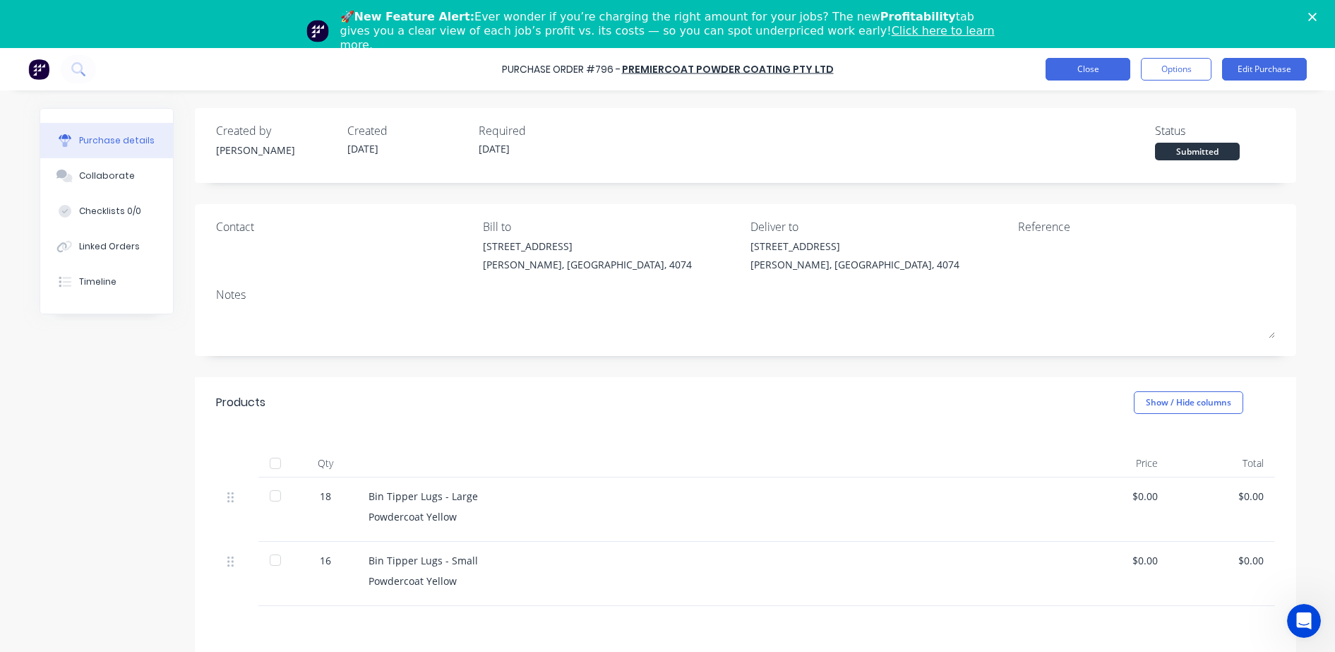
click at [1100, 73] on button "Close" at bounding box center [1088, 69] width 85 height 23
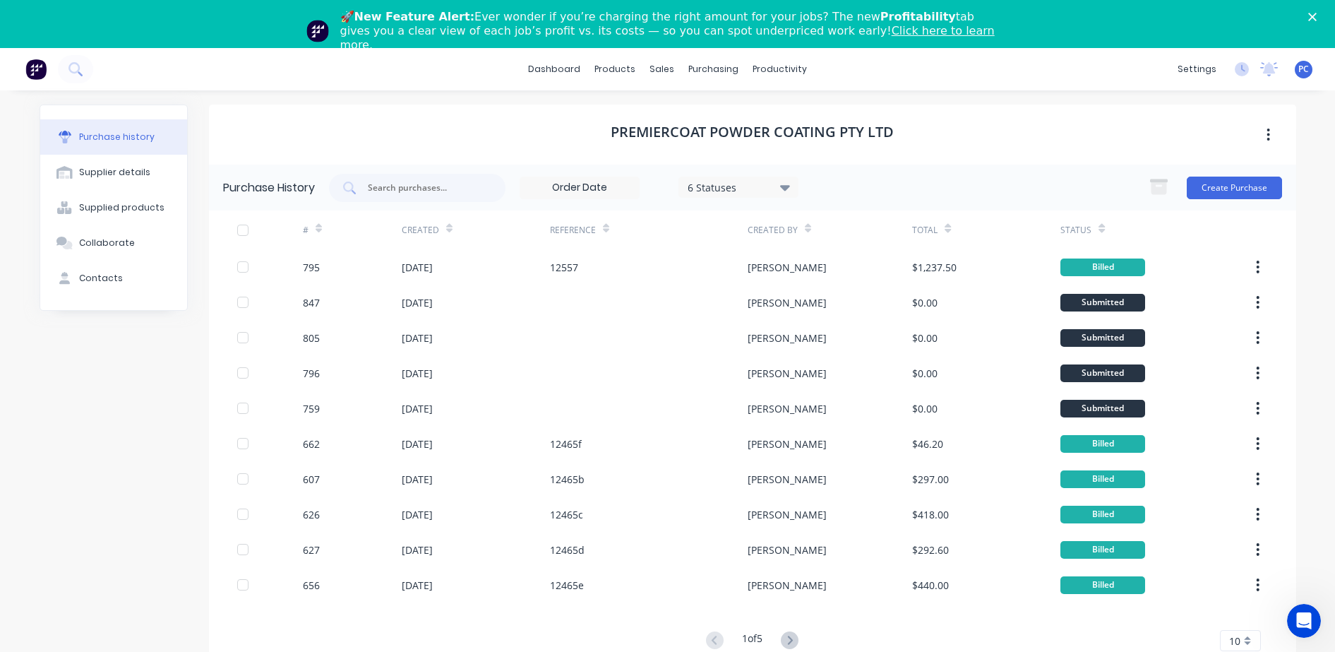
click at [1317, 13] on icon "Close" at bounding box center [1313, 17] width 8 height 8
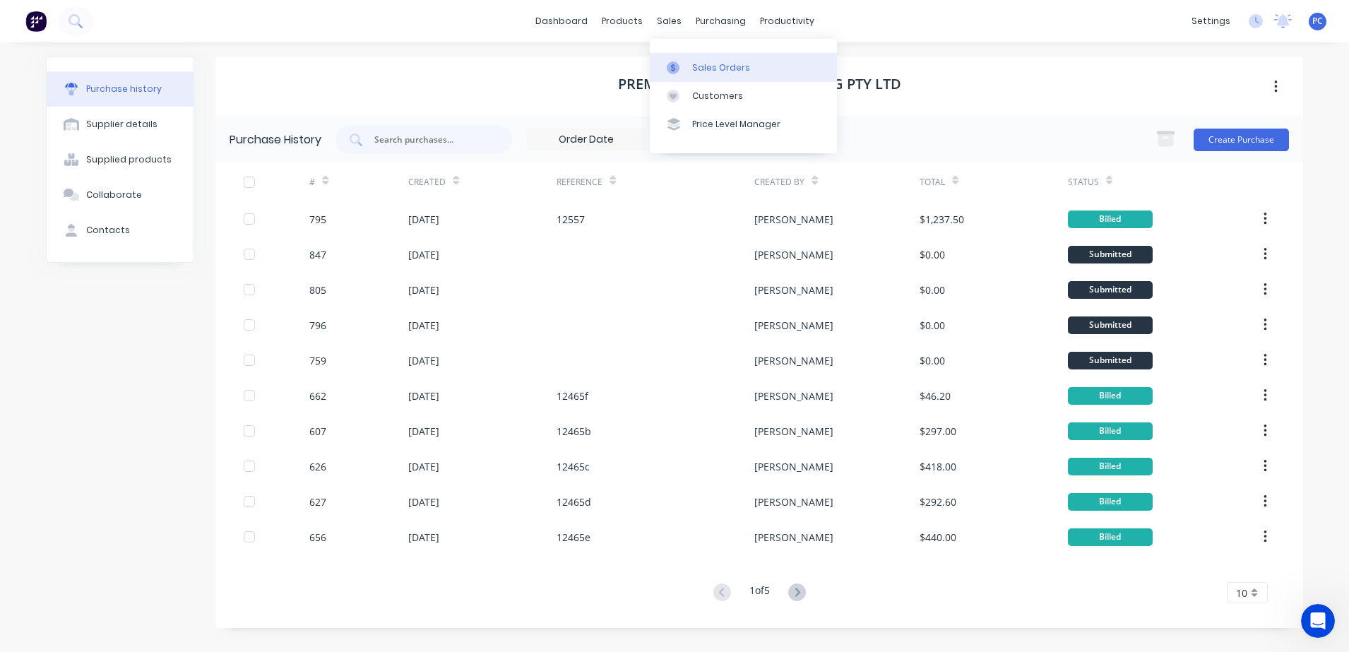
click at [682, 68] on div at bounding box center [677, 67] width 21 height 13
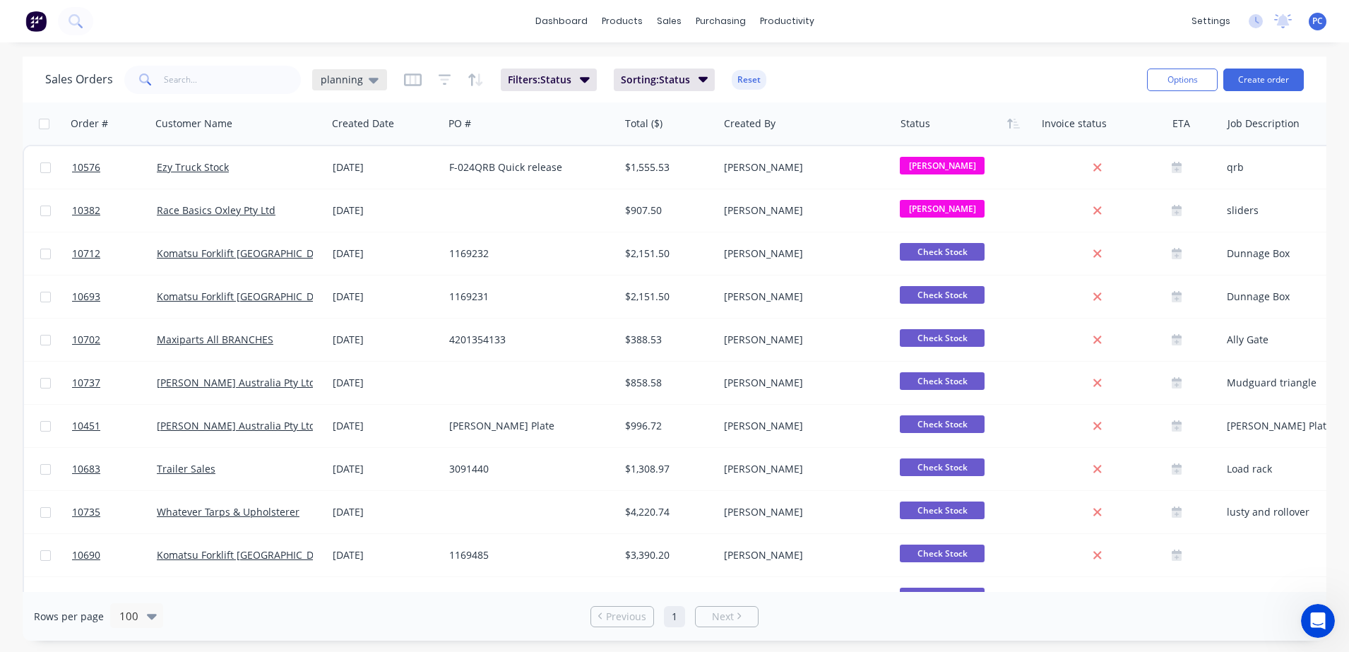
click at [357, 83] on span "planning" at bounding box center [342, 79] width 42 height 15
click at [336, 200] on button "None" at bounding box center [396, 200] width 161 height 16
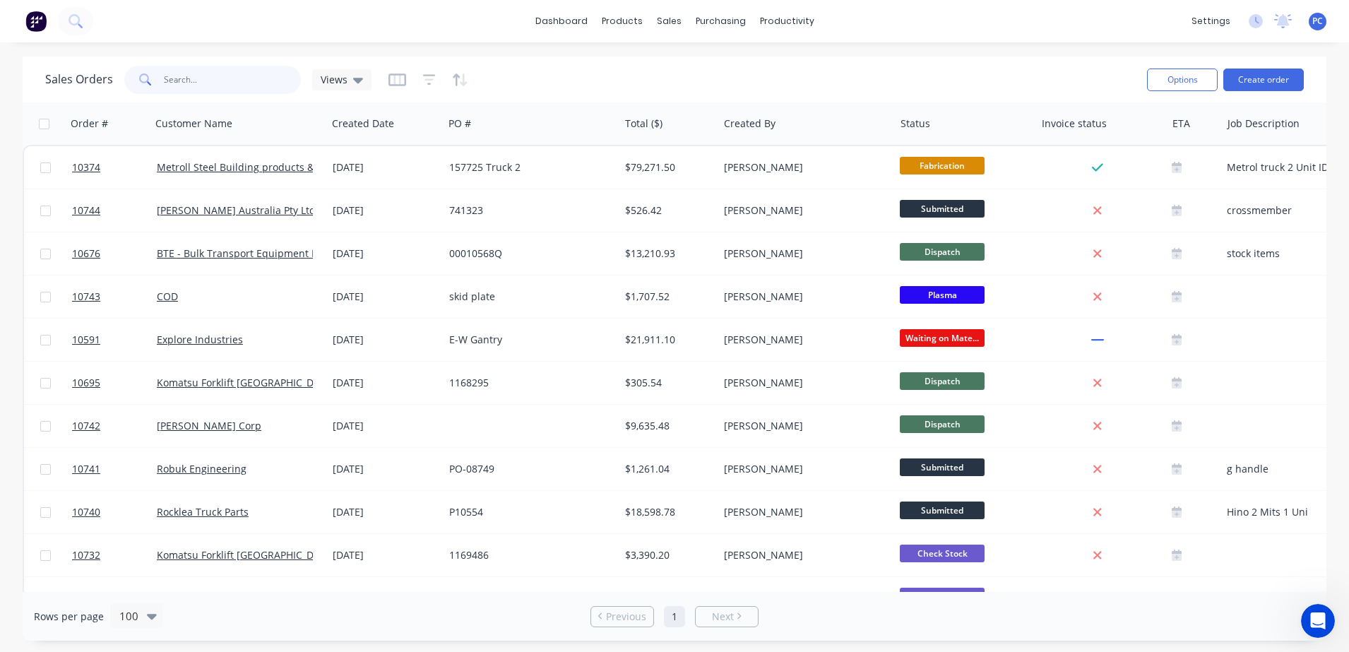
click at [179, 76] on input "text" at bounding box center [233, 80] width 138 height 28
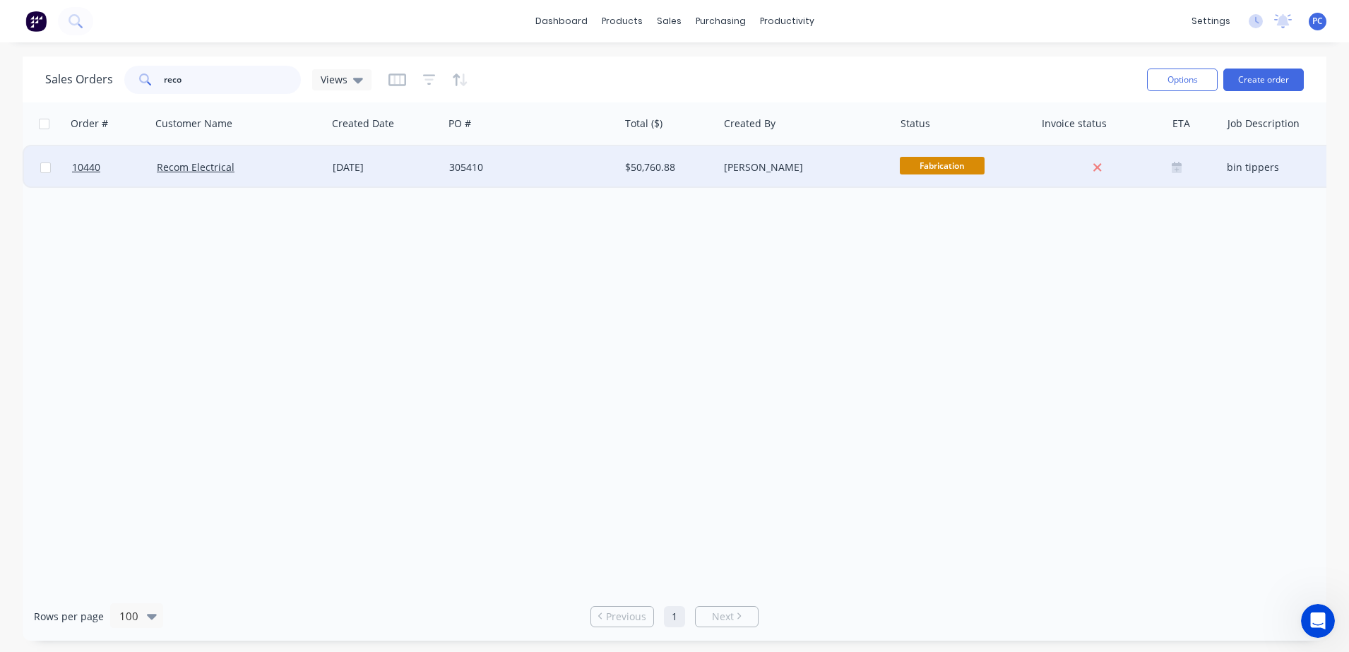
type input "reco"
click at [290, 171] on div "Recom Electrical" at bounding box center [235, 167] width 157 height 14
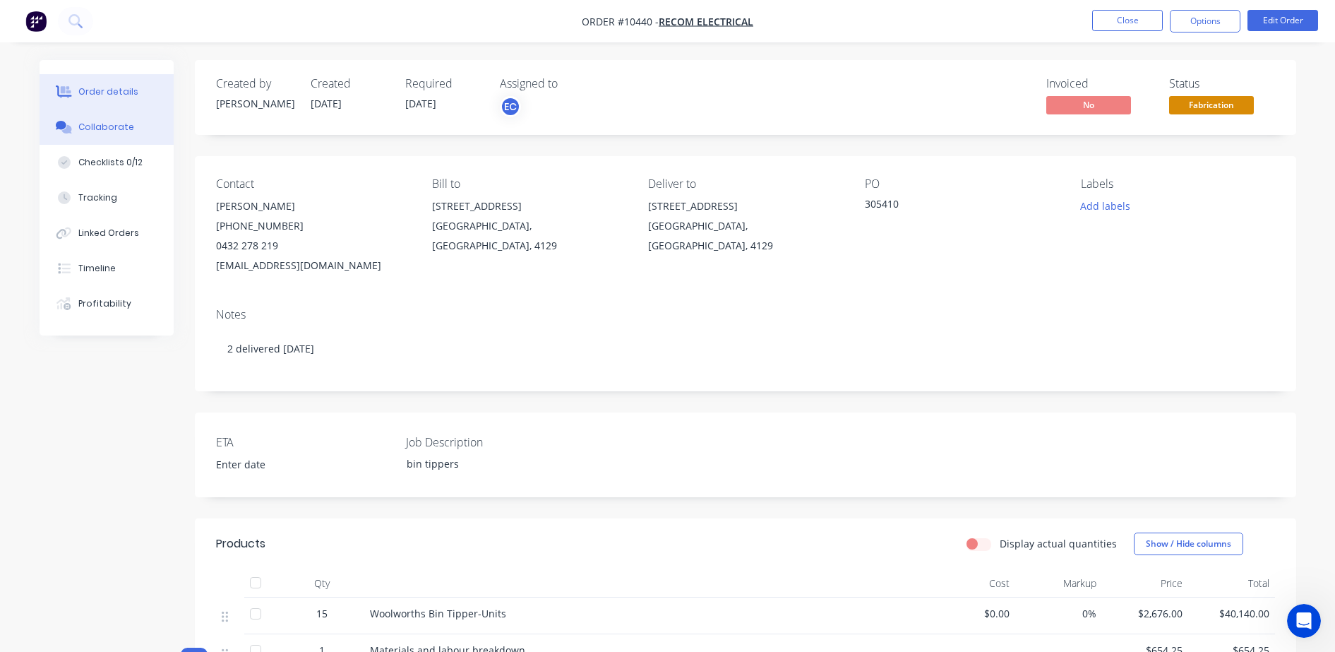
click at [114, 124] on div "Collaborate" at bounding box center [106, 127] width 56 height 13
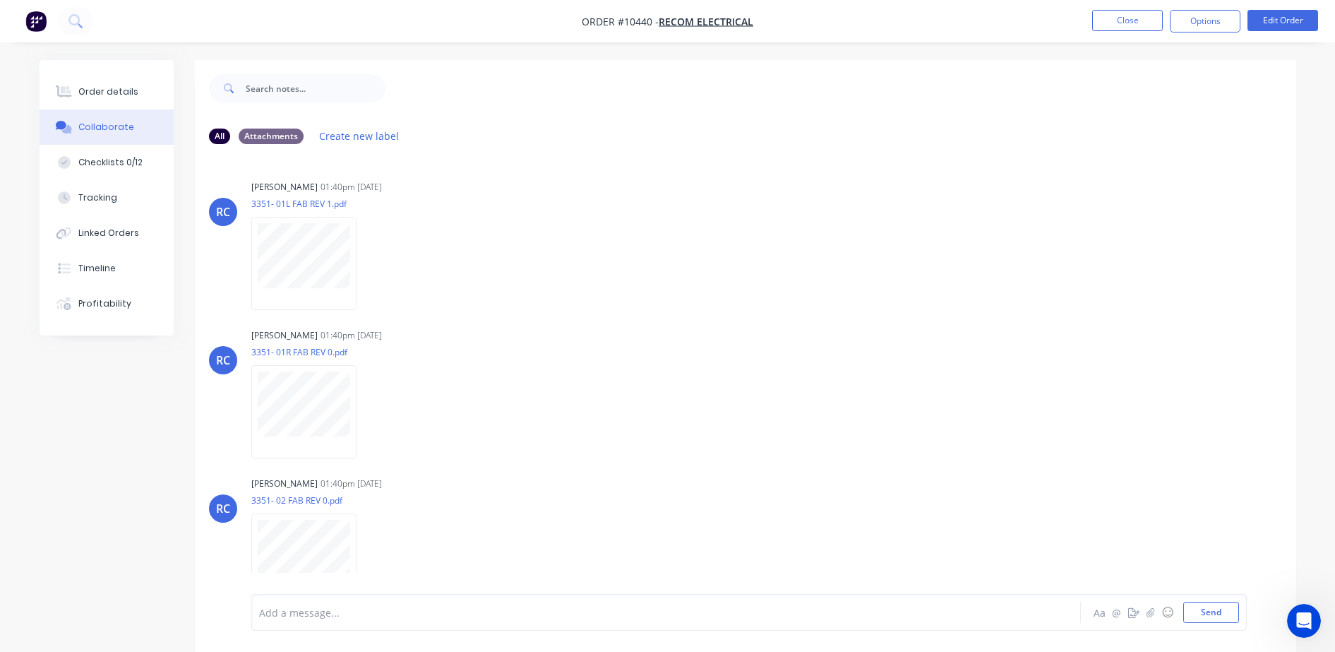
click at [1296, 207] on div "RC [PERSON_NAME] 01:40pm [DATE] 3351- 01L FAB REV 1.pdf Labels Download Delete …" at bounding box center [746, 374] width 1102 height 439
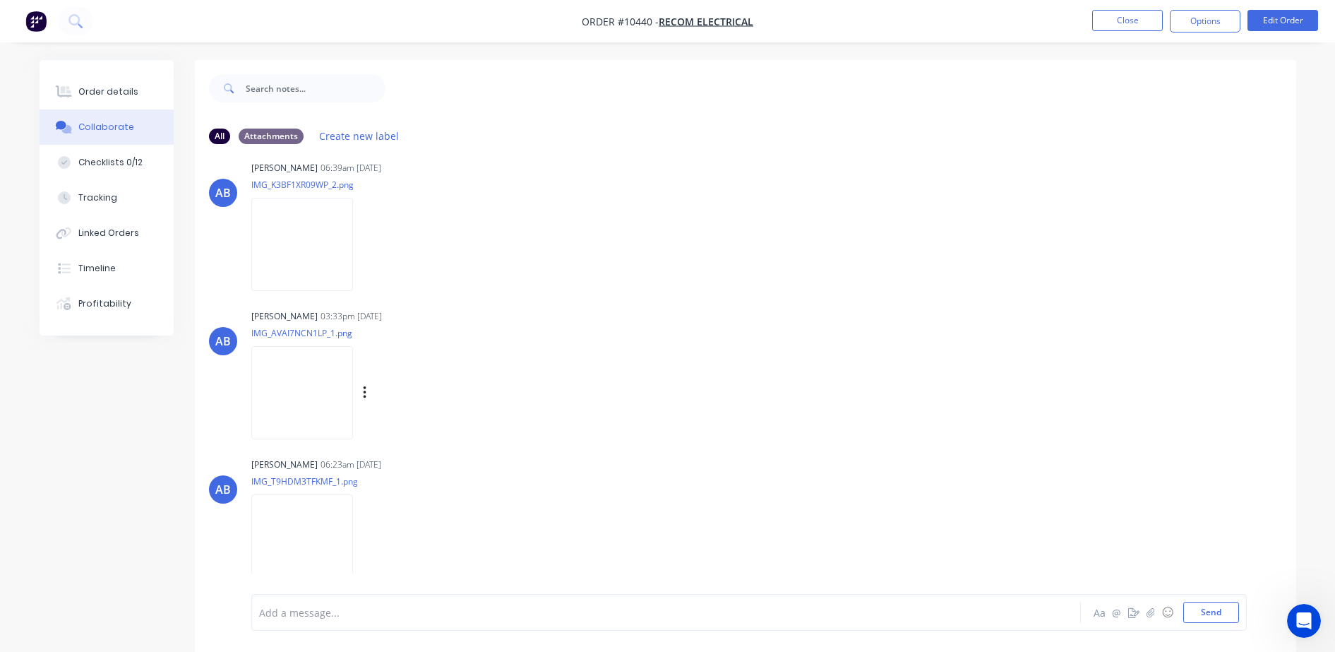
click at [290, 393] on img at bounding box center [302, 392] width 102 height 93
click at [309, 243] on img at bounding box center [302, 244] width 102 height 93
click at [296, 516] on img at bounding box center [302, 540] width 102 height 93
click at [302, 529] on img at bounding box center [302, 540] width 102 height 93
click at [301, 242] on img at bounding box center [302, 244] width 102 height 93
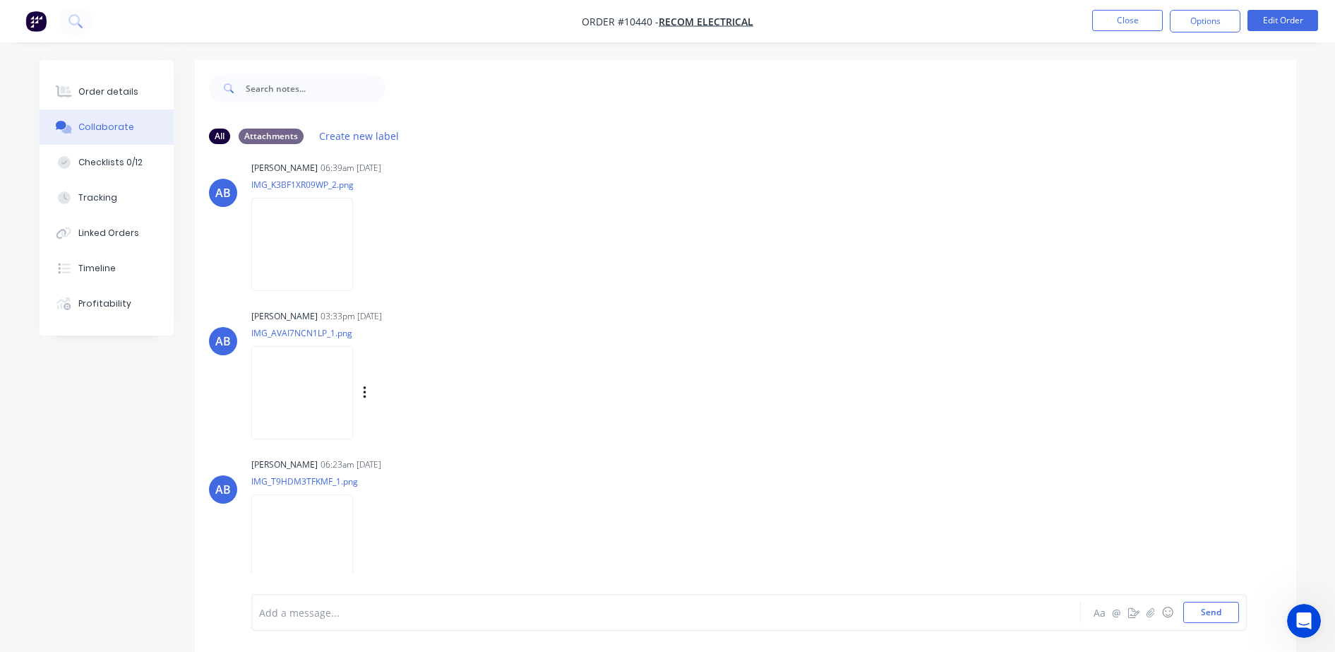
click at [335, 372] on img at bounding box center [302, 392] width 102 height 93
click at [1282, 543] on div "AB [PERSON_NAME] 06:23am [DATE] IMG_T9HDM3TFKMF_1.png Labels Download Delete" at bounding box center [746, 517] width 1102 height 127
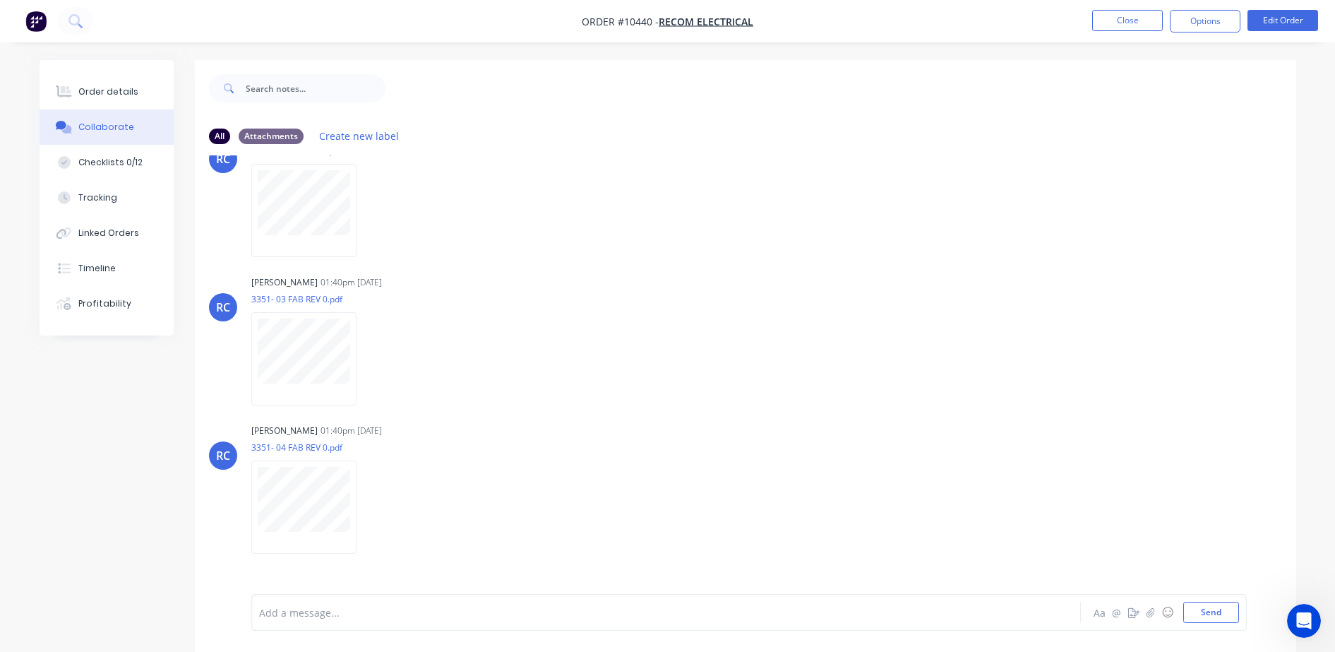
scroll to position [0, 0]
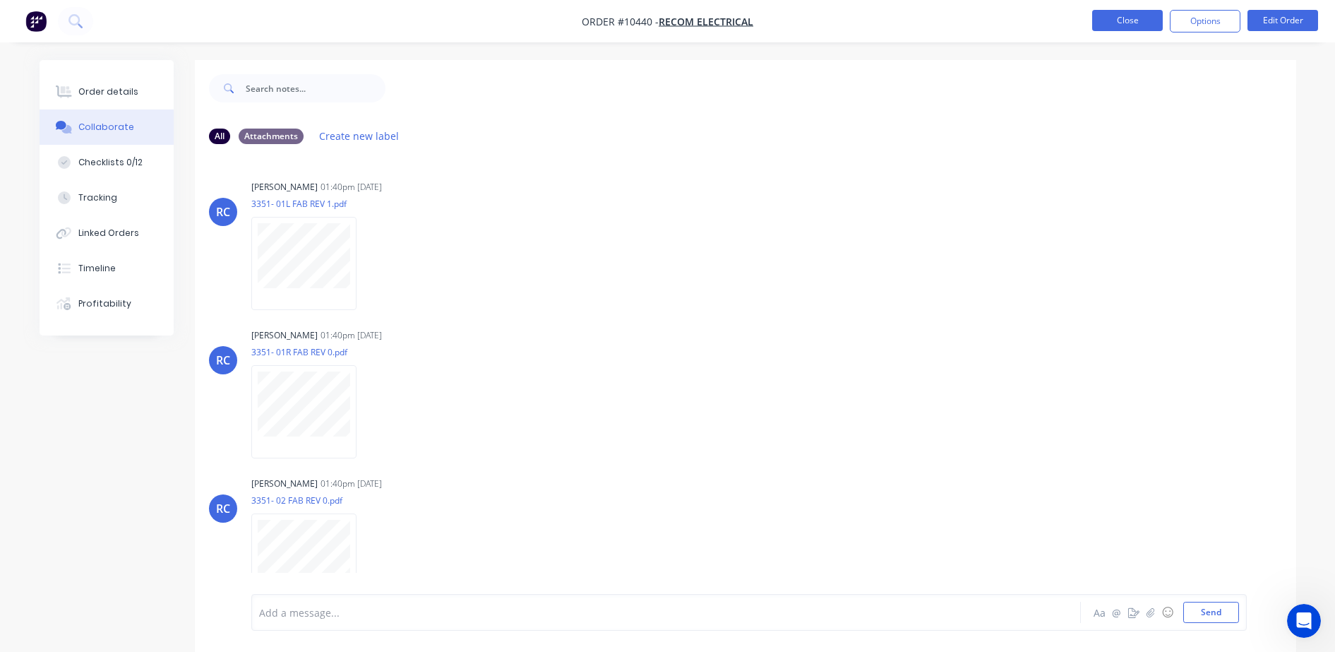
click at [1155, 28] on button "Close" at bounding box center [1127, 20] width 71 height 21
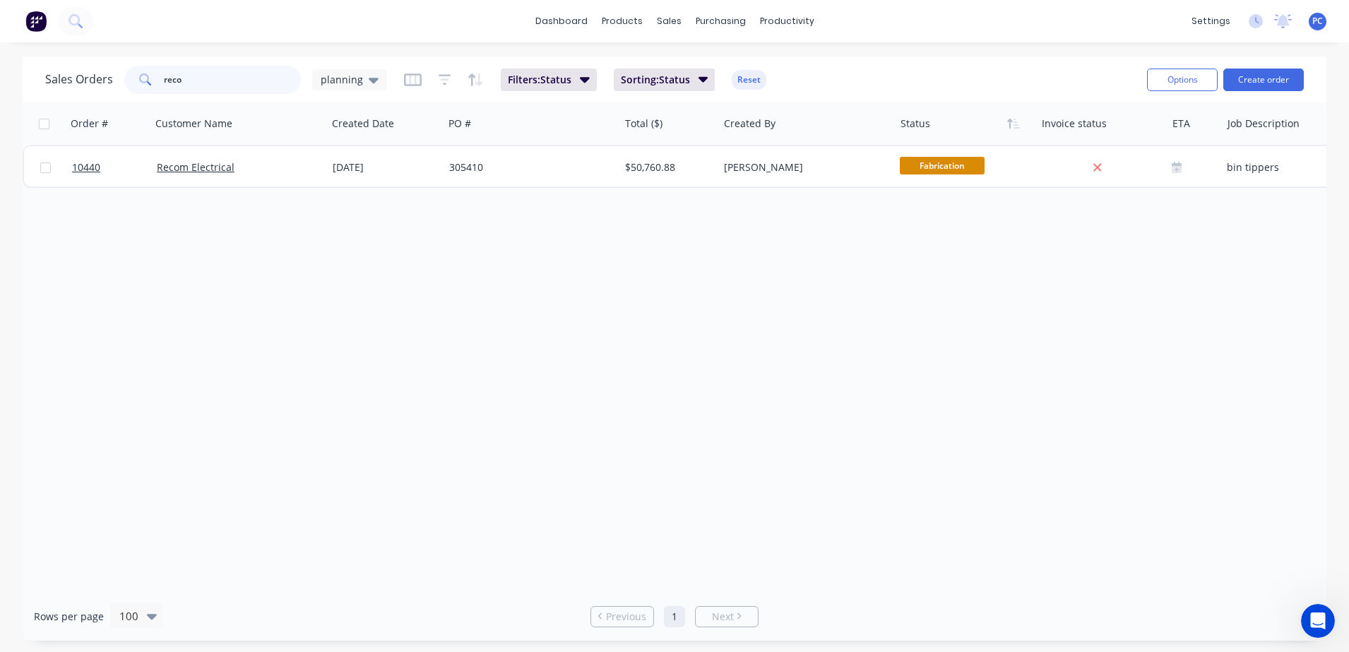
click at [216, 73] on input "reco" at bounding box center [233, 80] width 138 height 28
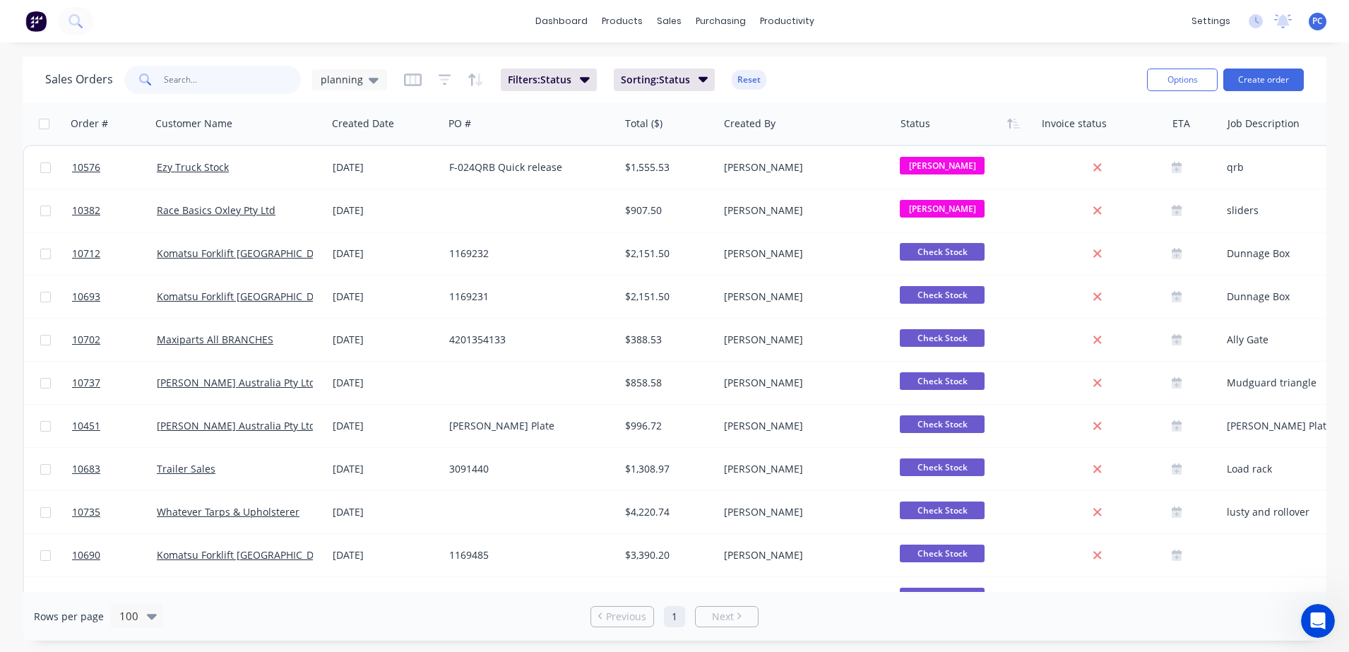
click at [235, 72] on input "text" at bounding box center [233, 80] width 138 height 28
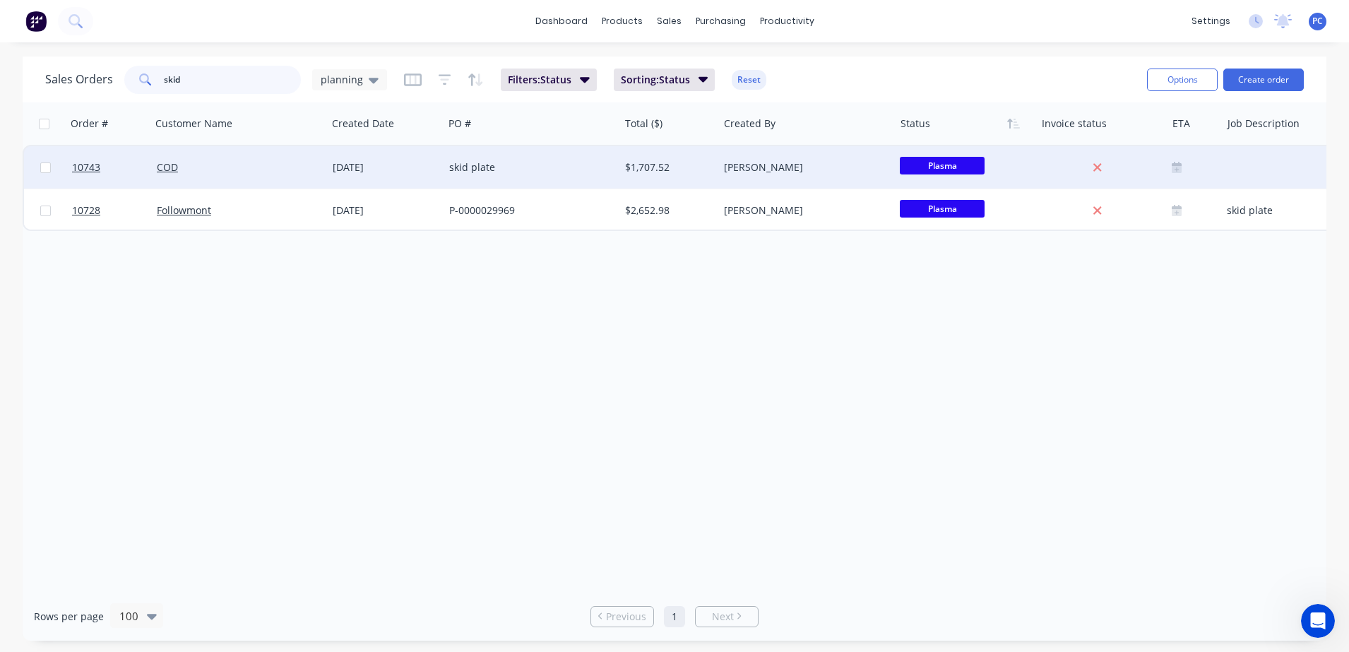
type input "skid"
click at [300, 161] on div "COD" at bounding box center [235, 167] width 157 height 14
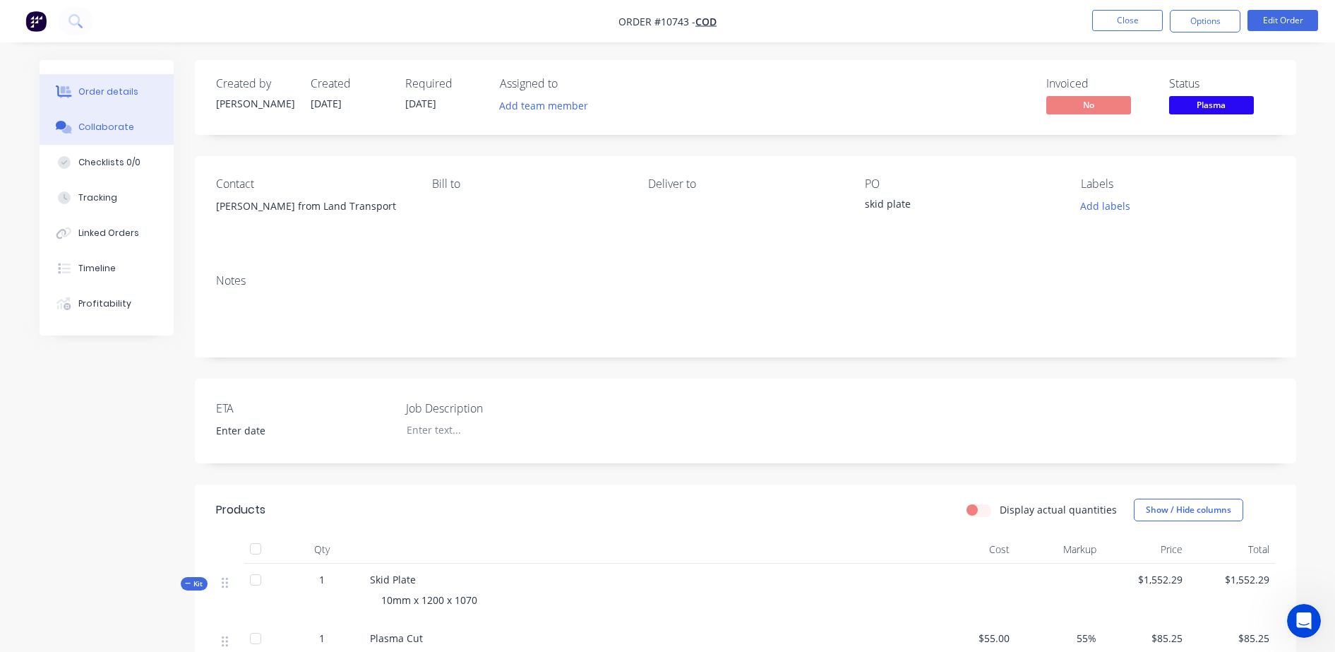
click at [109, 118] on button "Collaborate" at bounding box center [107, 126] width 134 height 35
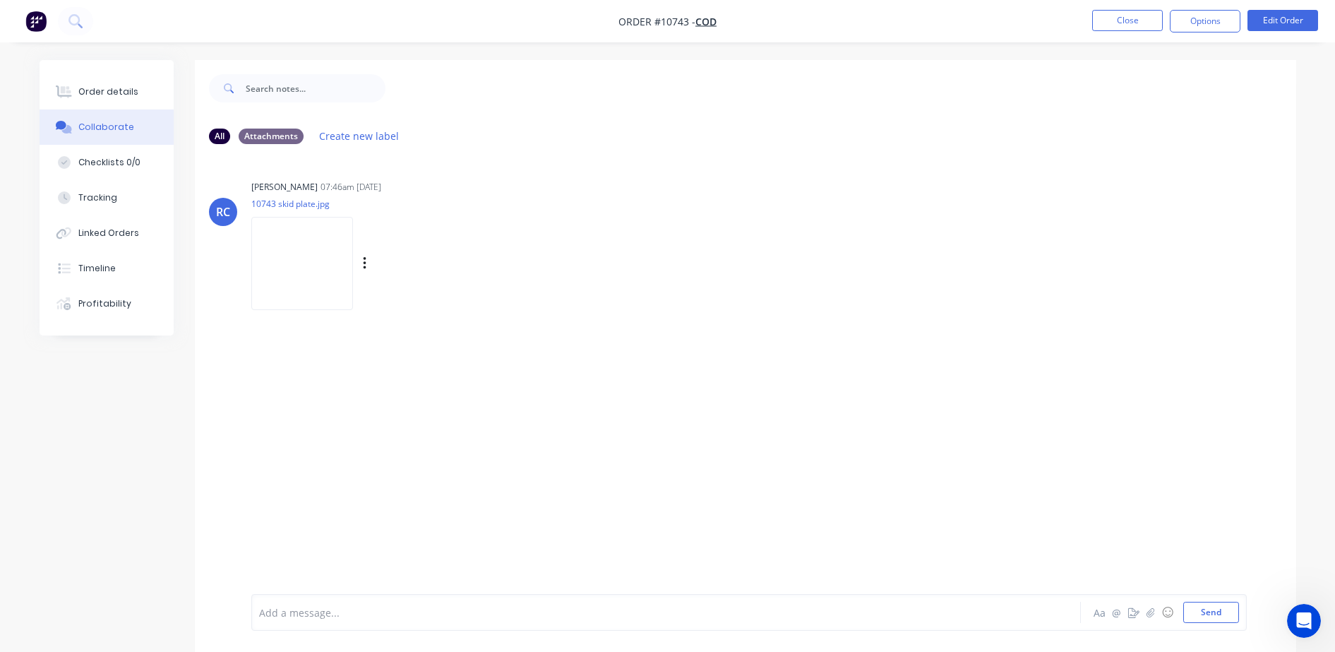
click at [300, 266] on img at bounding box center [302, 263] width 102 height 93
